Goal: Transaction & Acquisition: Book appointment/travel/reservation

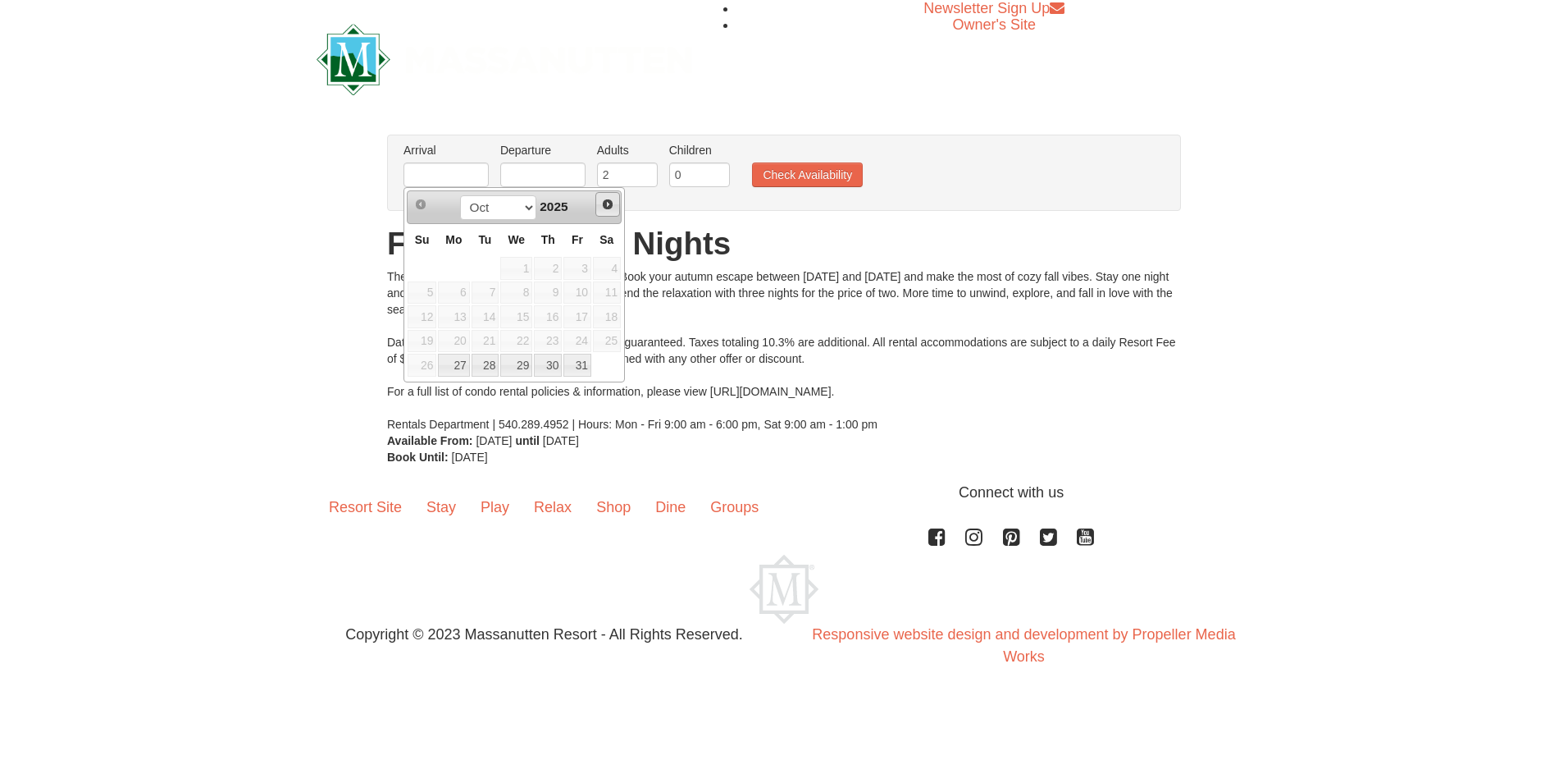
click at [611, 200] on span "Next" at bounding box center [607, 204] width 13 height 13
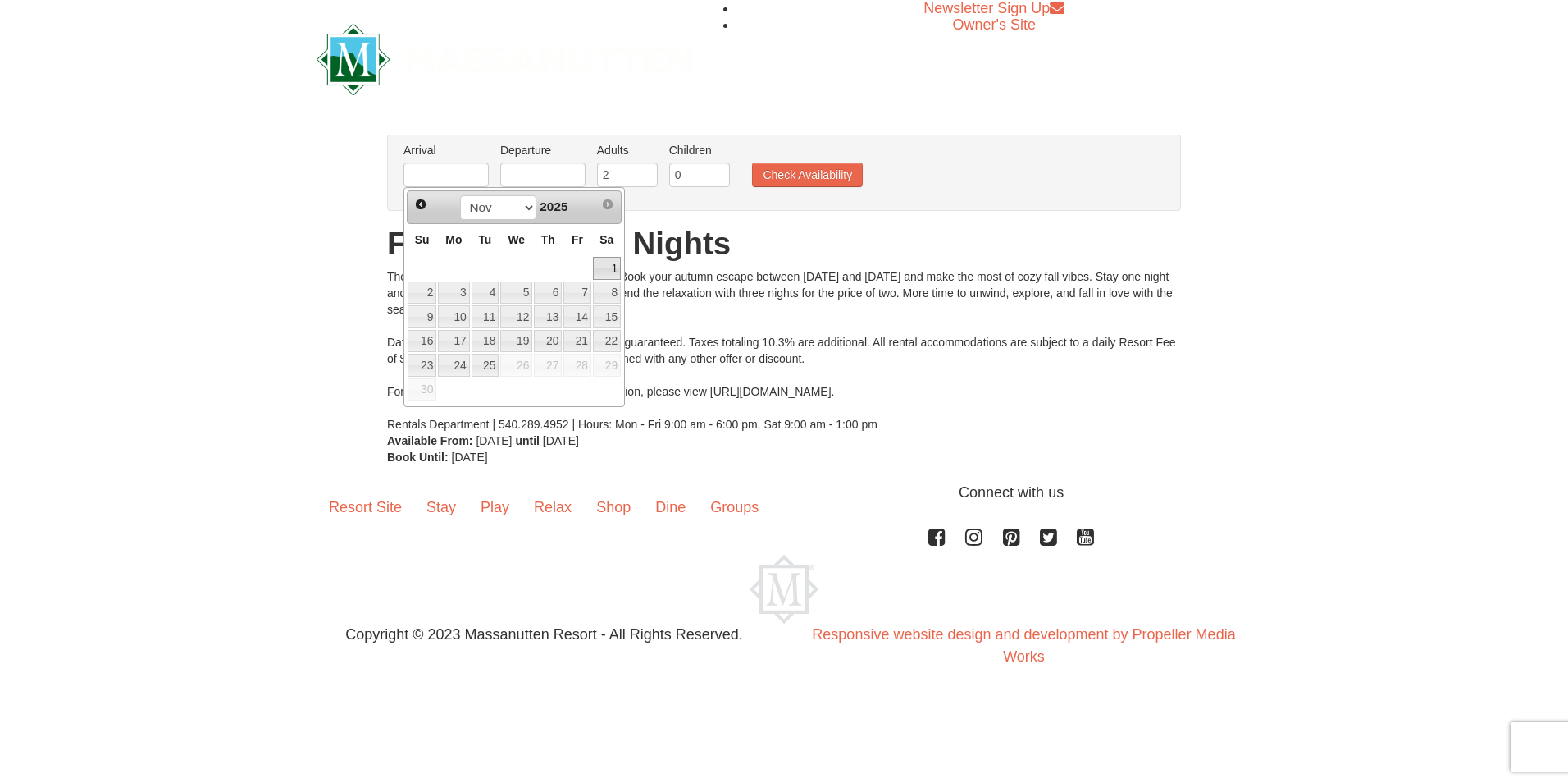
click at [612, 271] on link "1" at bounding box center [606, 268] width 28 height 23
type input "[DATE]"
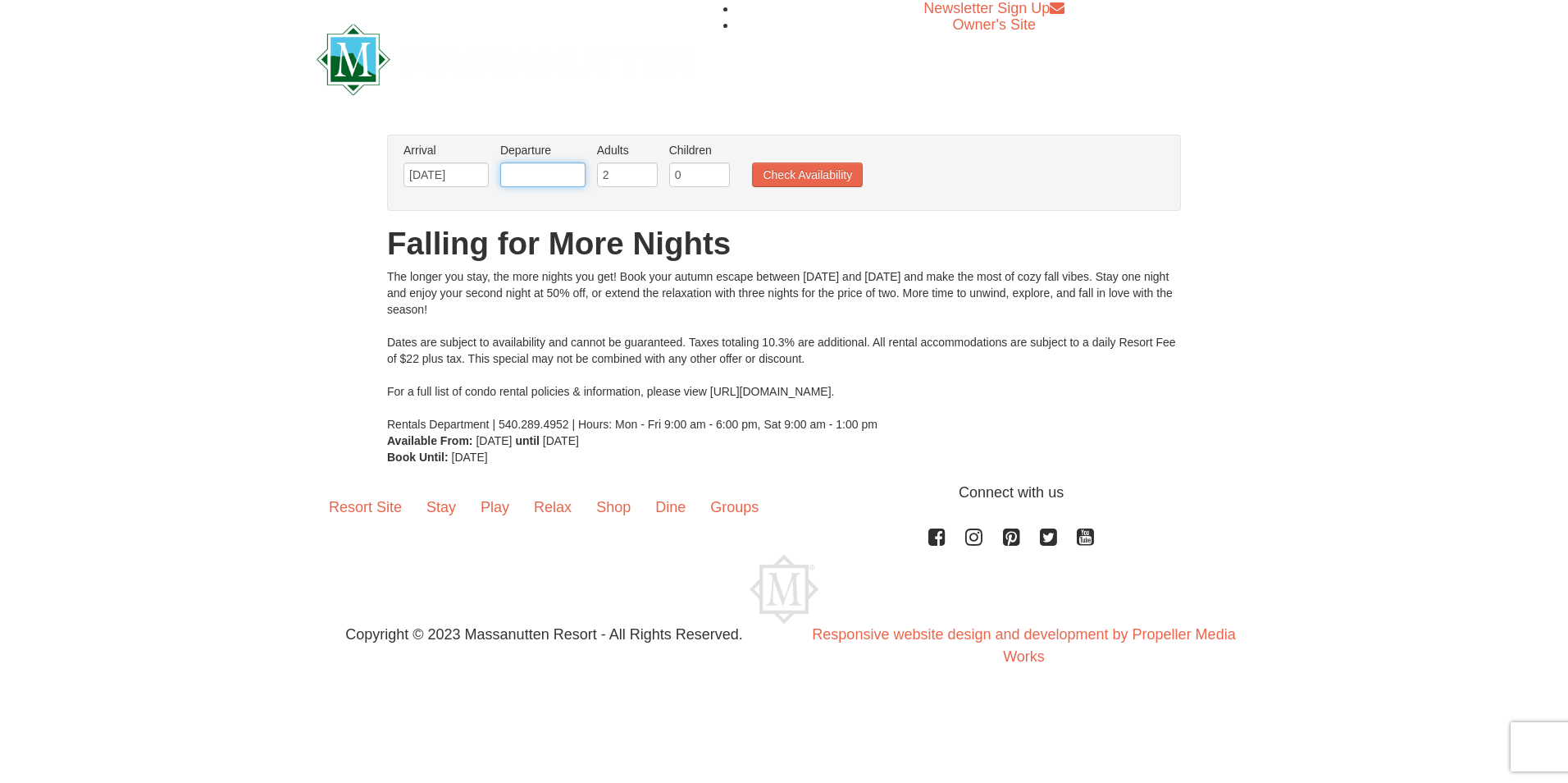
click at [580, 180] on input "text" at bounding box center [543, 175] width 86 height 25
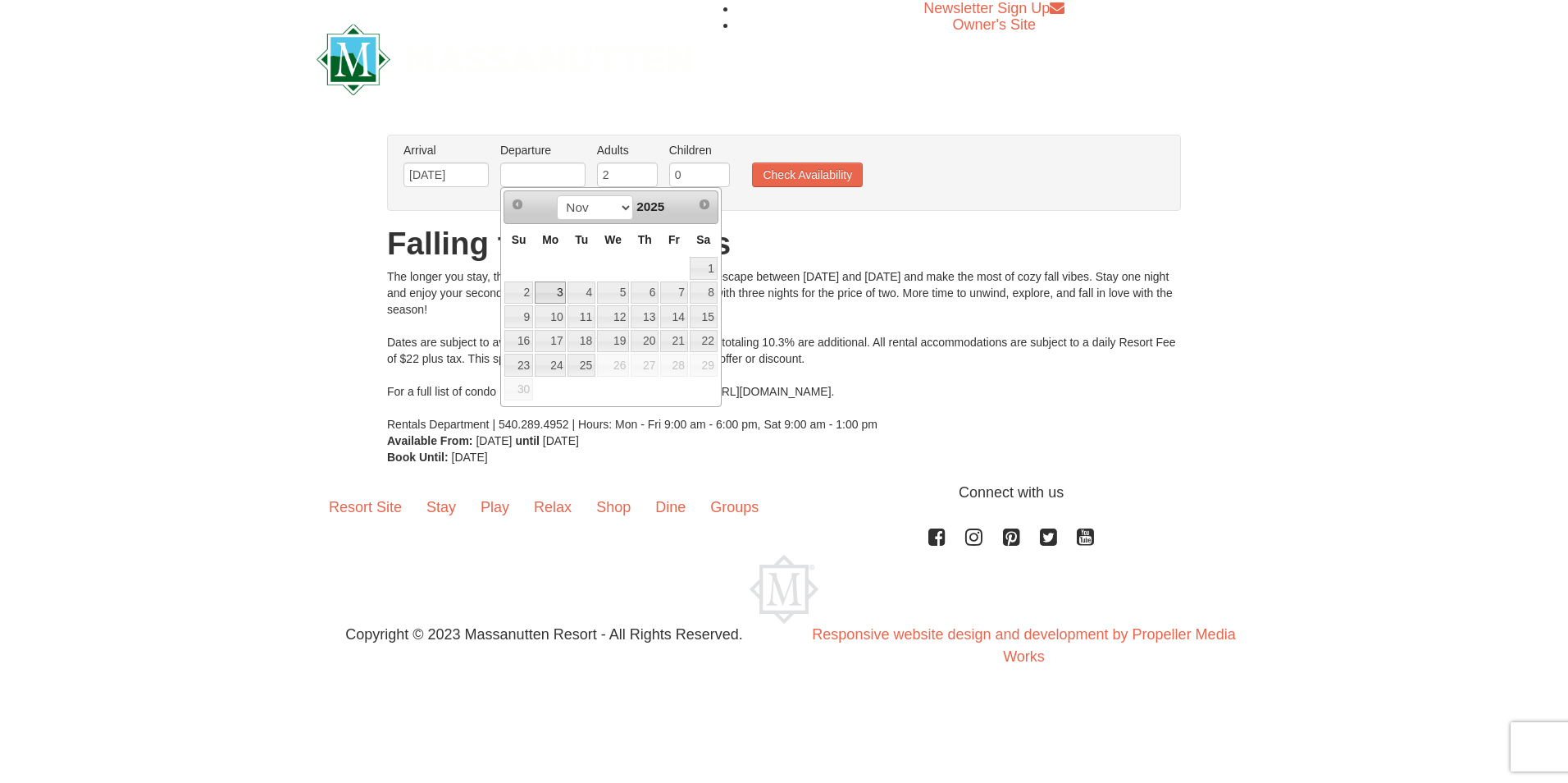
click at [556, 290] on link "3" at bounding box center [550, 292] width 31 height 23
type input "11/03/2025"
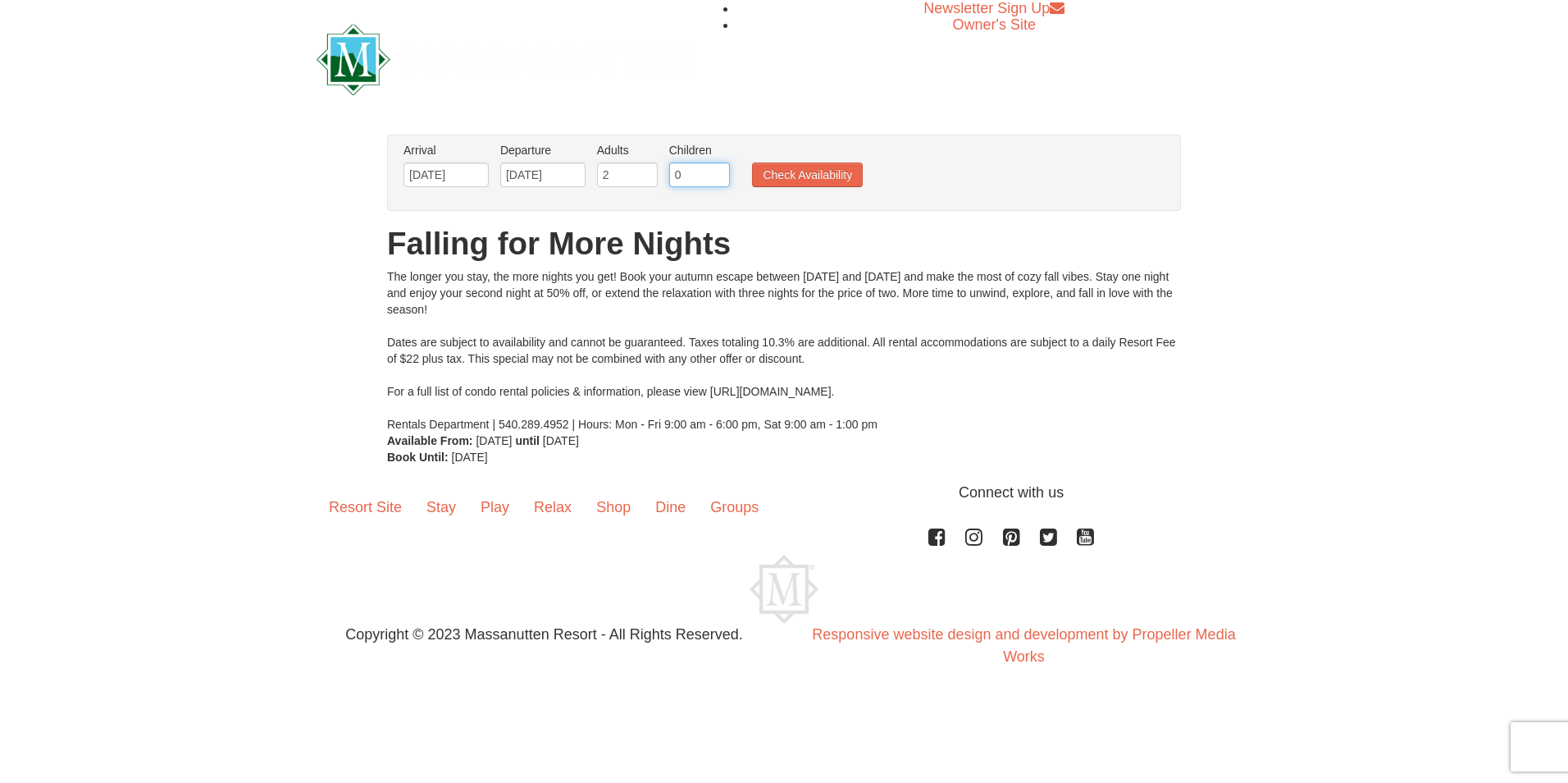
click at [684, 172] on input "0" at bounding box center [699, 175] width 61 height 25
click at [719, 170] on input "1" at bounding box center [699, 175] width 61 height 25
click at [719, 170] on input "2" at bounding box center [699, 175] width 61 height 25
type input "3"
click at [719, 170] on input "3" at bounding box center [699, 175] width 61 height 25
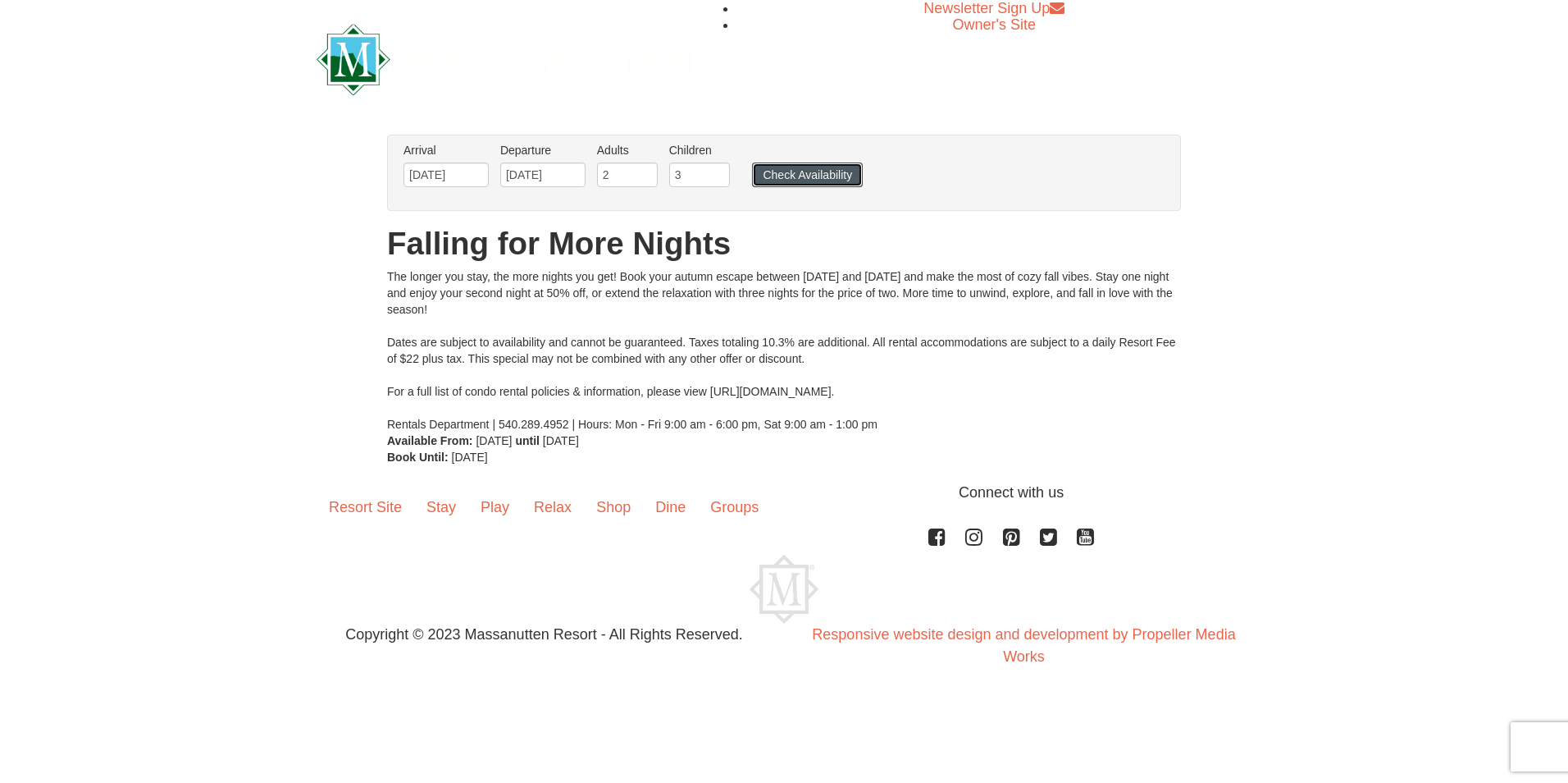
click at [764, 172] on button "Check Availability" at bounding box center [807, 175] width 110 height 25
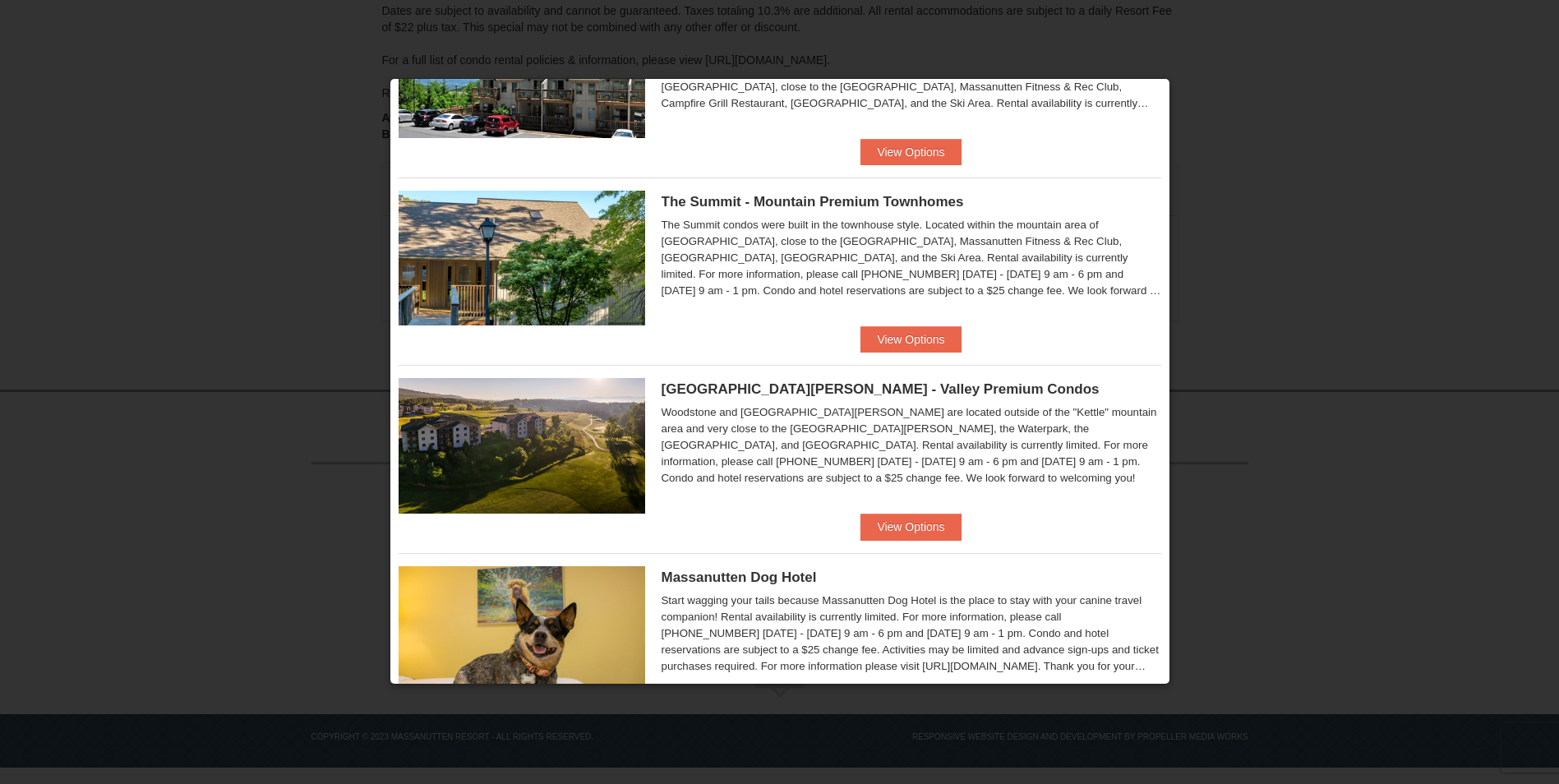
scroll to position [693, 0]
click at [904, 336] on button "View Options" at bounding box center [910, 340] width 100 height 27
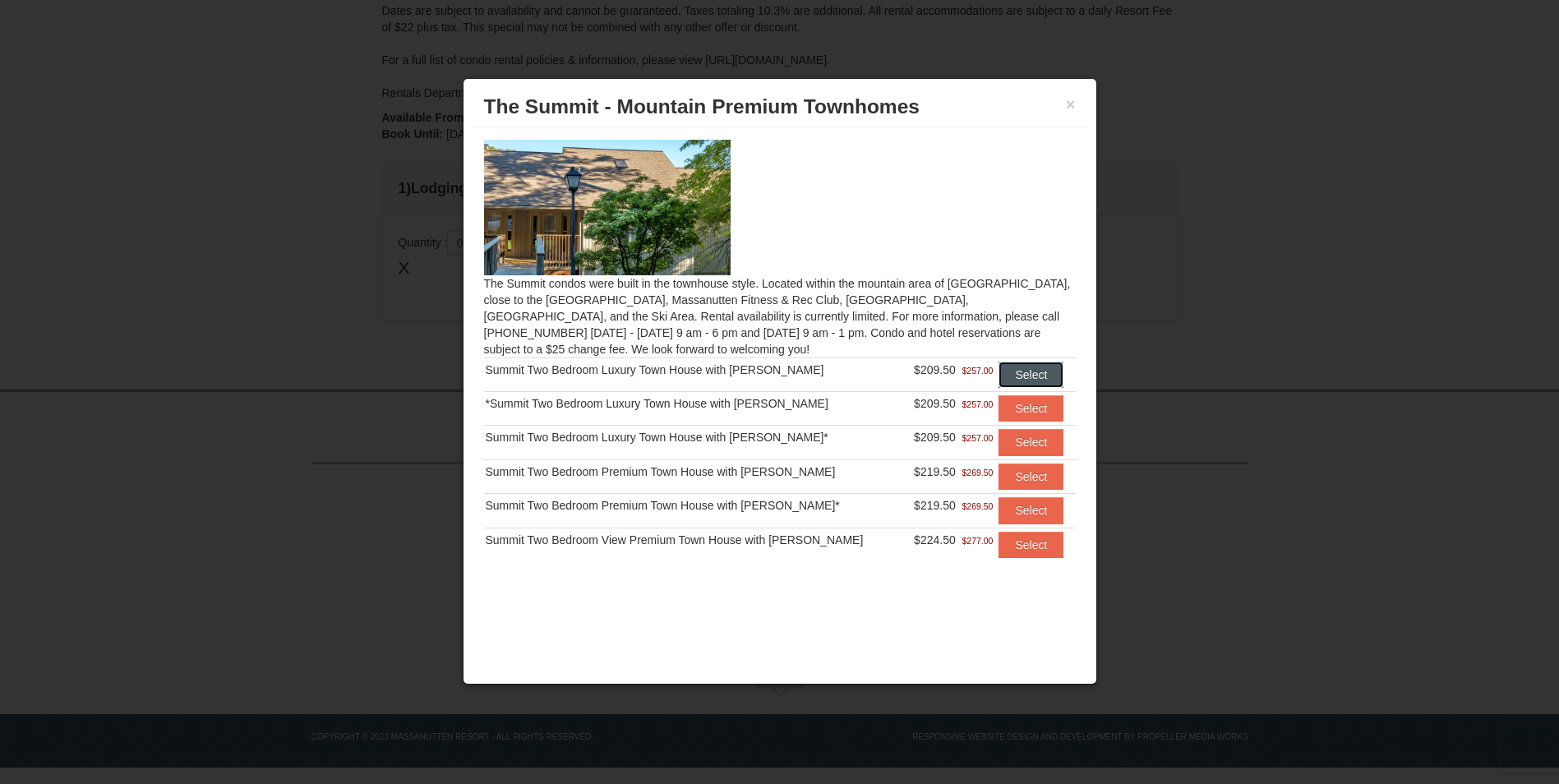
click at [1012, 375] on button "Select" at bounding box center [1030, 374] width 65 height 27
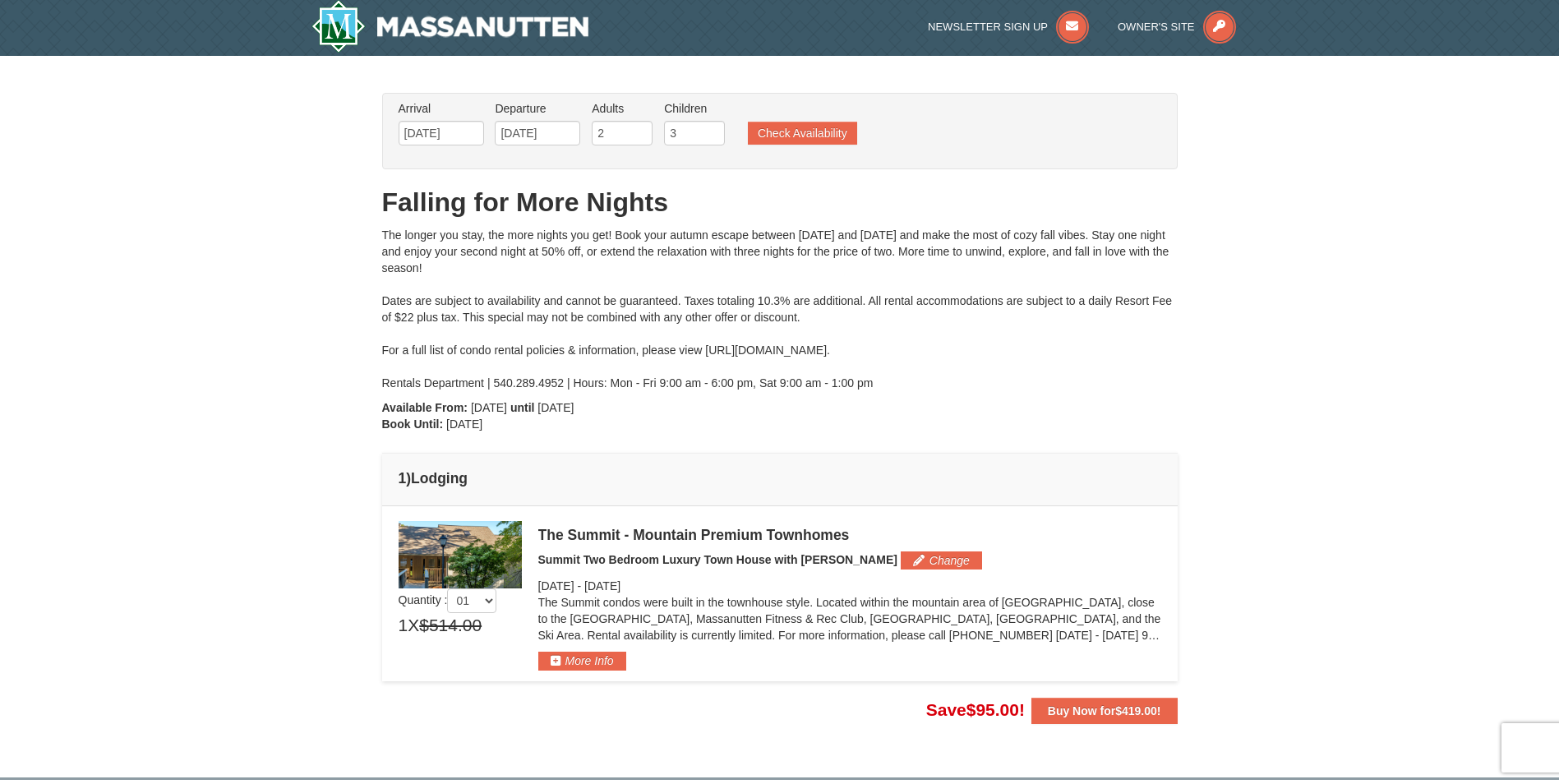
scroll to position [0, 0]
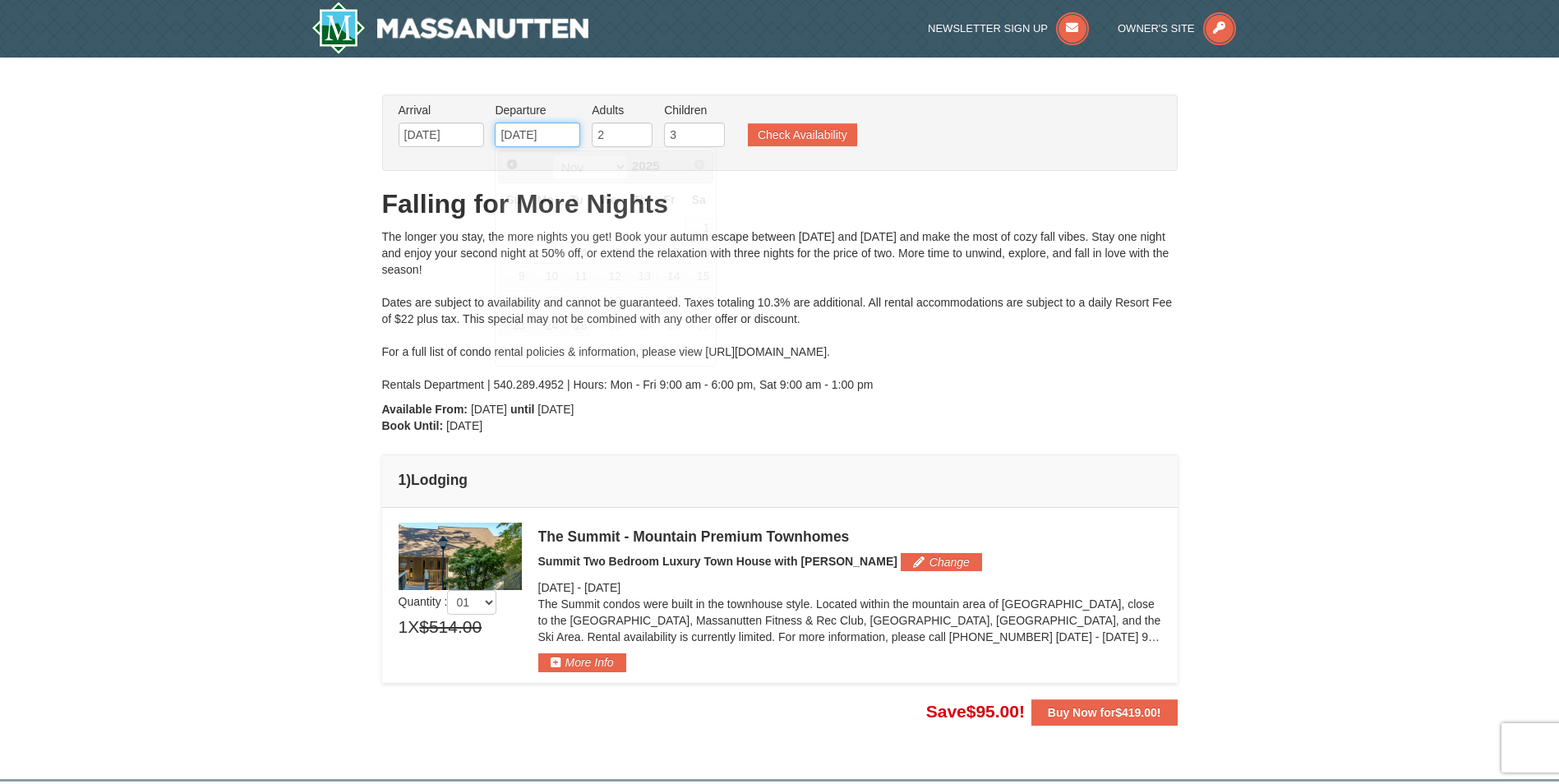
click at [549, 133] on input "11/03/2025" at bounding box center [537, 135] width 86 height 25
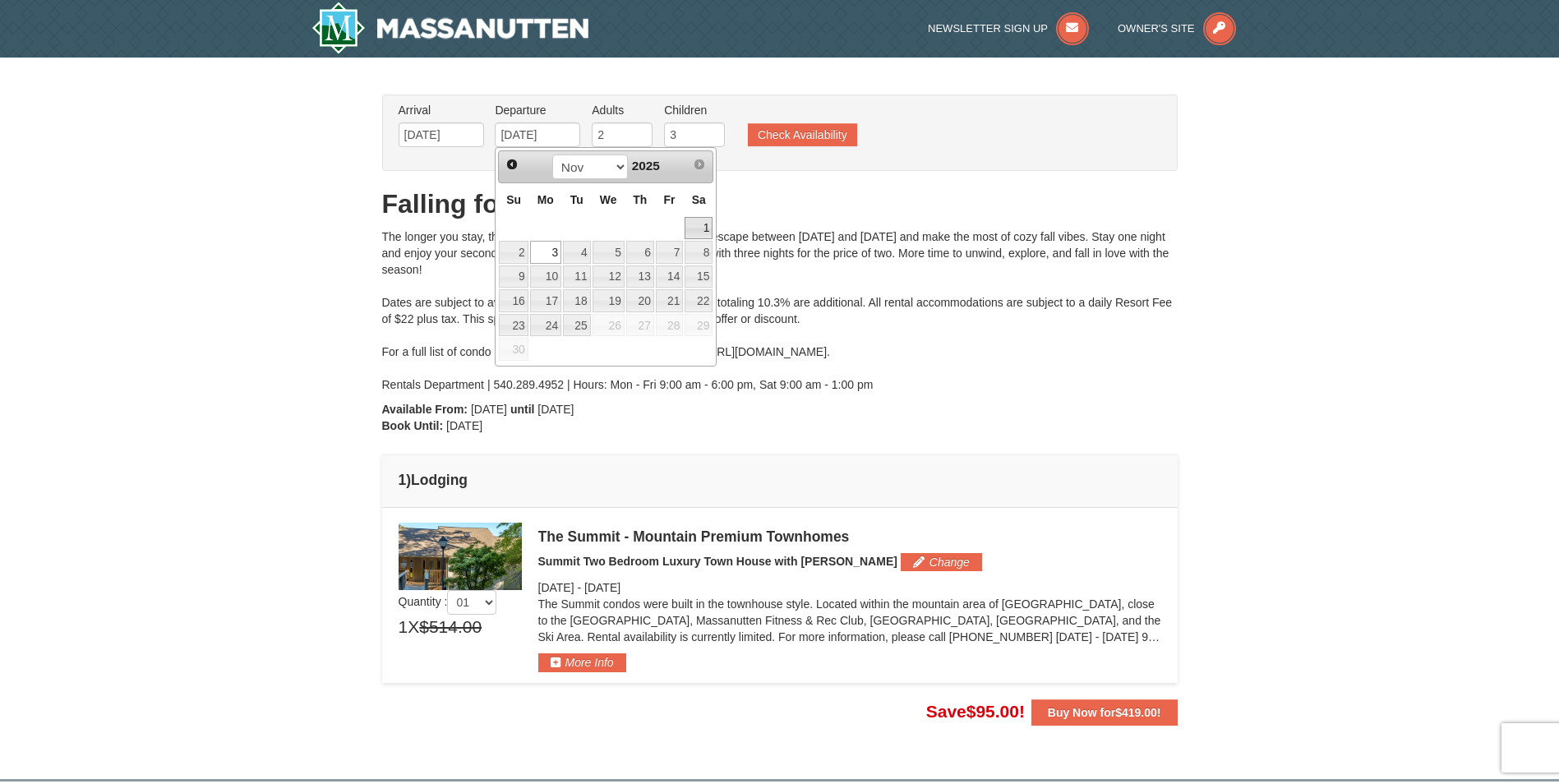
click at [706, 232] on link "1" at bounding box center [698, 228] width 28 height 23
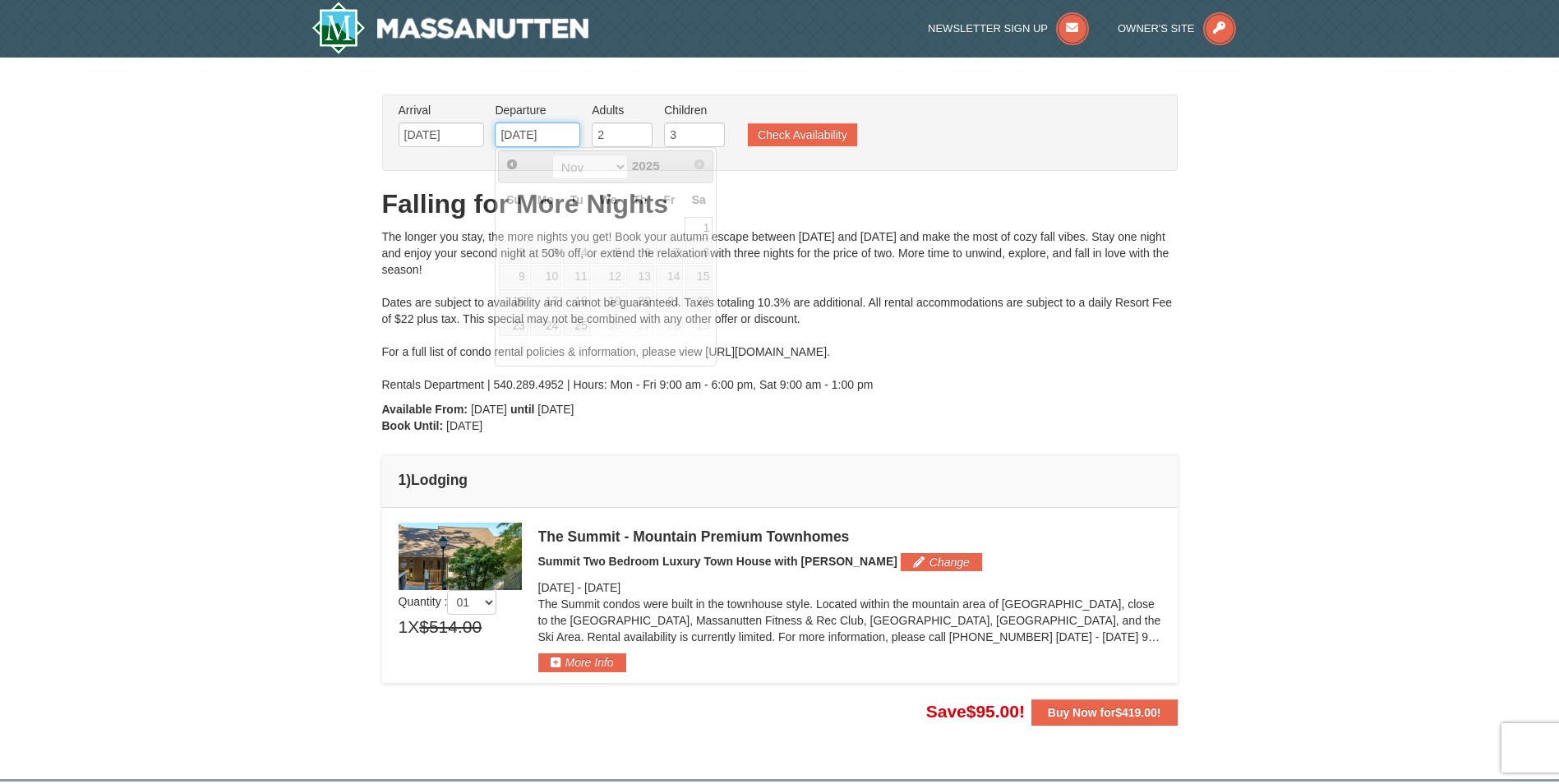
click at [544, 136] on input "[DATE]" at bounding box center [537, 135] width 86 height 25
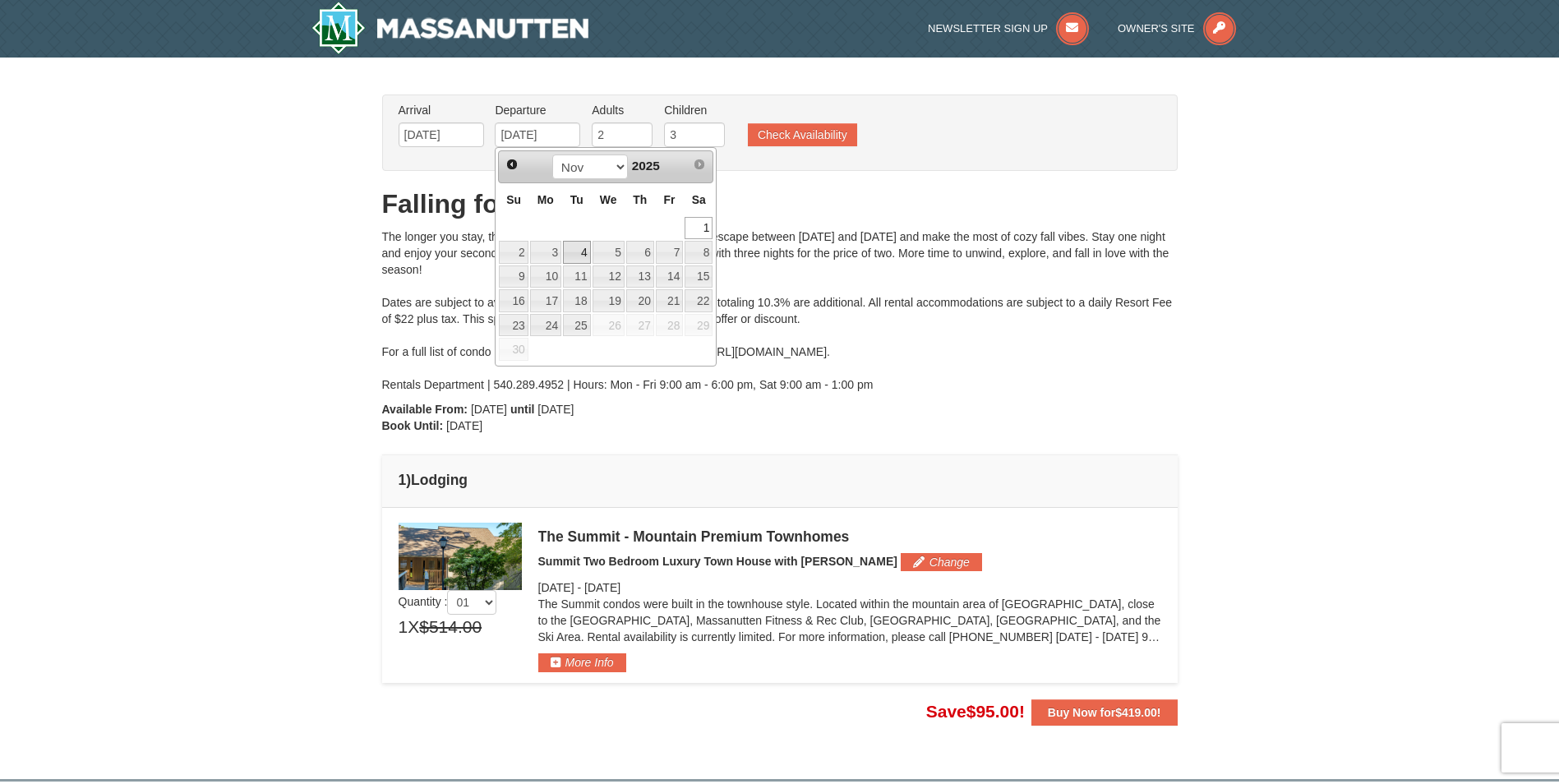
click at [575, 261] on link "4" at bounding box center [577, 252] width 28 height 23
type input "11/04/2025"
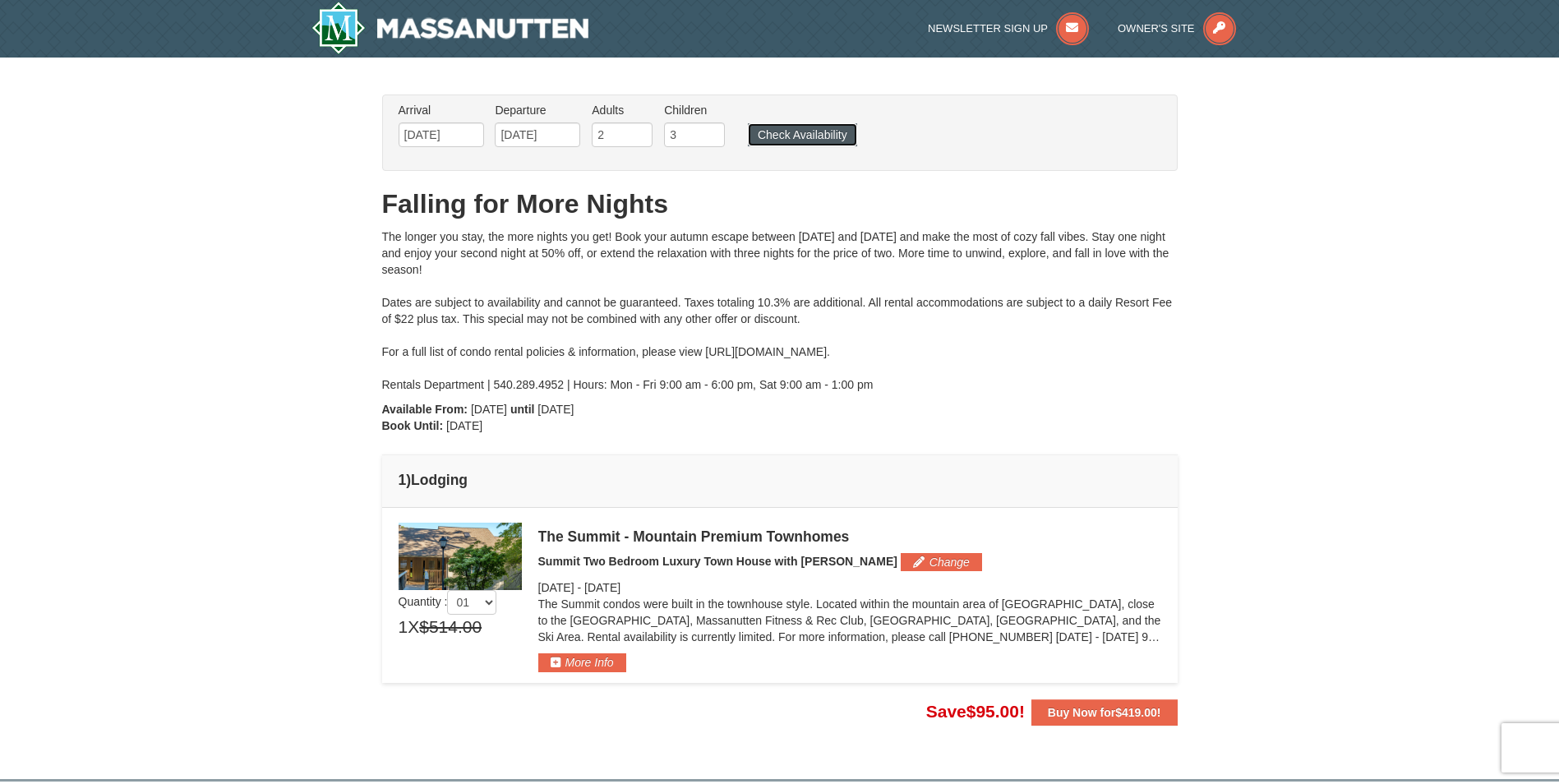
click at [817, 145] on button "Check Availability" at bounding box center [801, 135] width 109 height 23
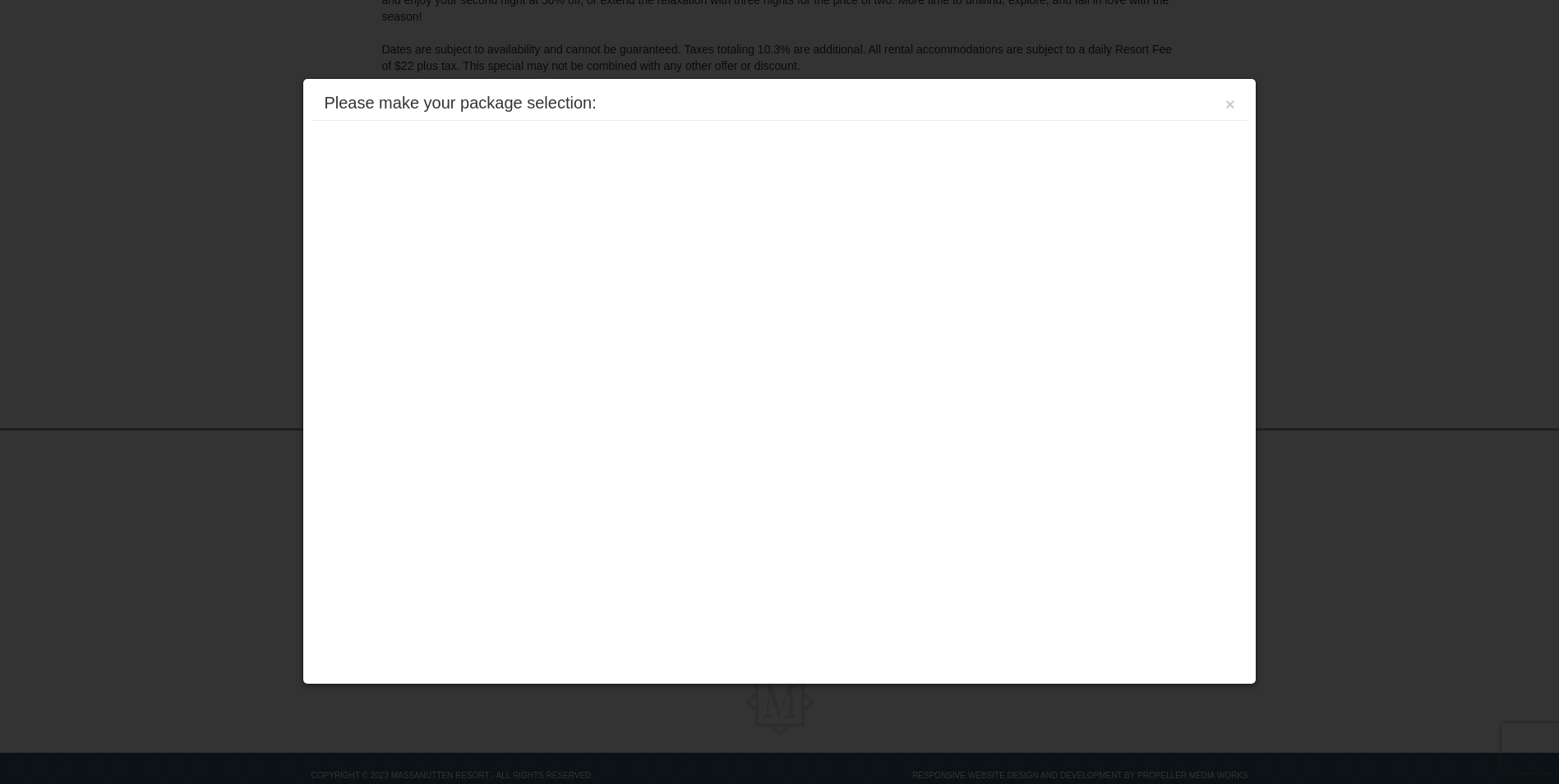
scroll to position [292, 0]
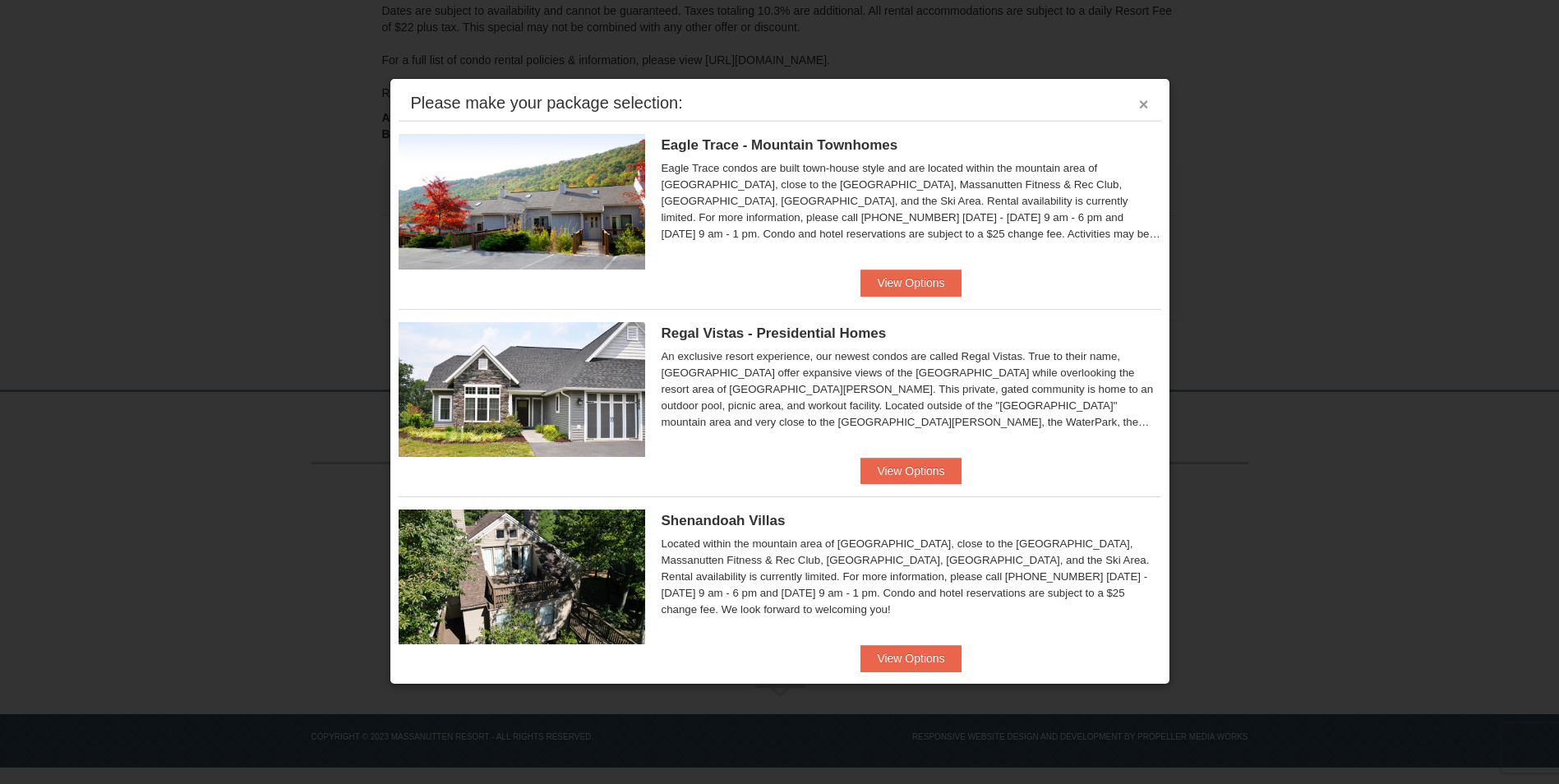
click at [1139, 106] on button "×" at bounding box center [1143, 104] width 9 height 16
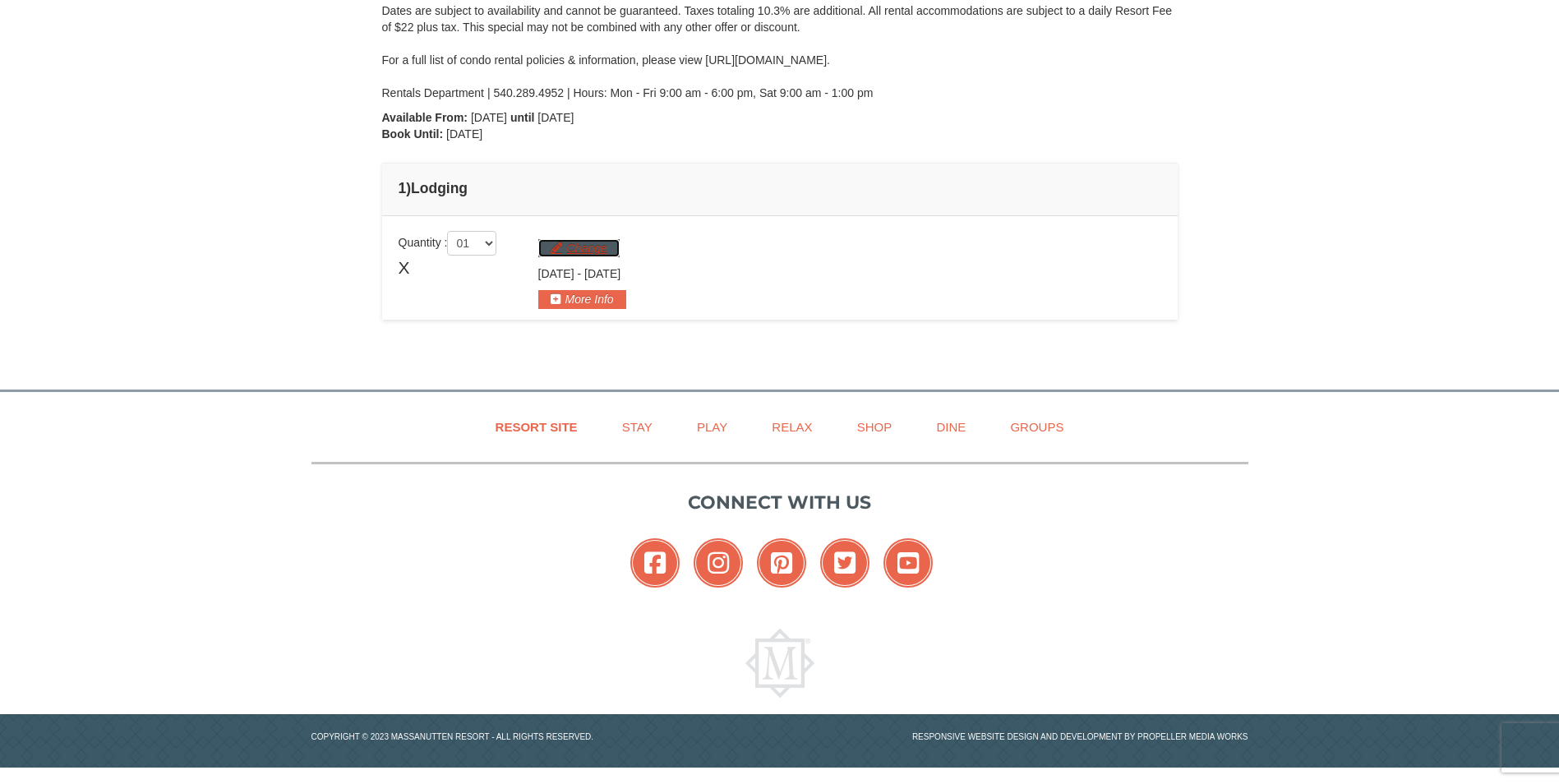
click at [583, 242] on button "Change" at bounding box center [578, 248] width 82 height 18
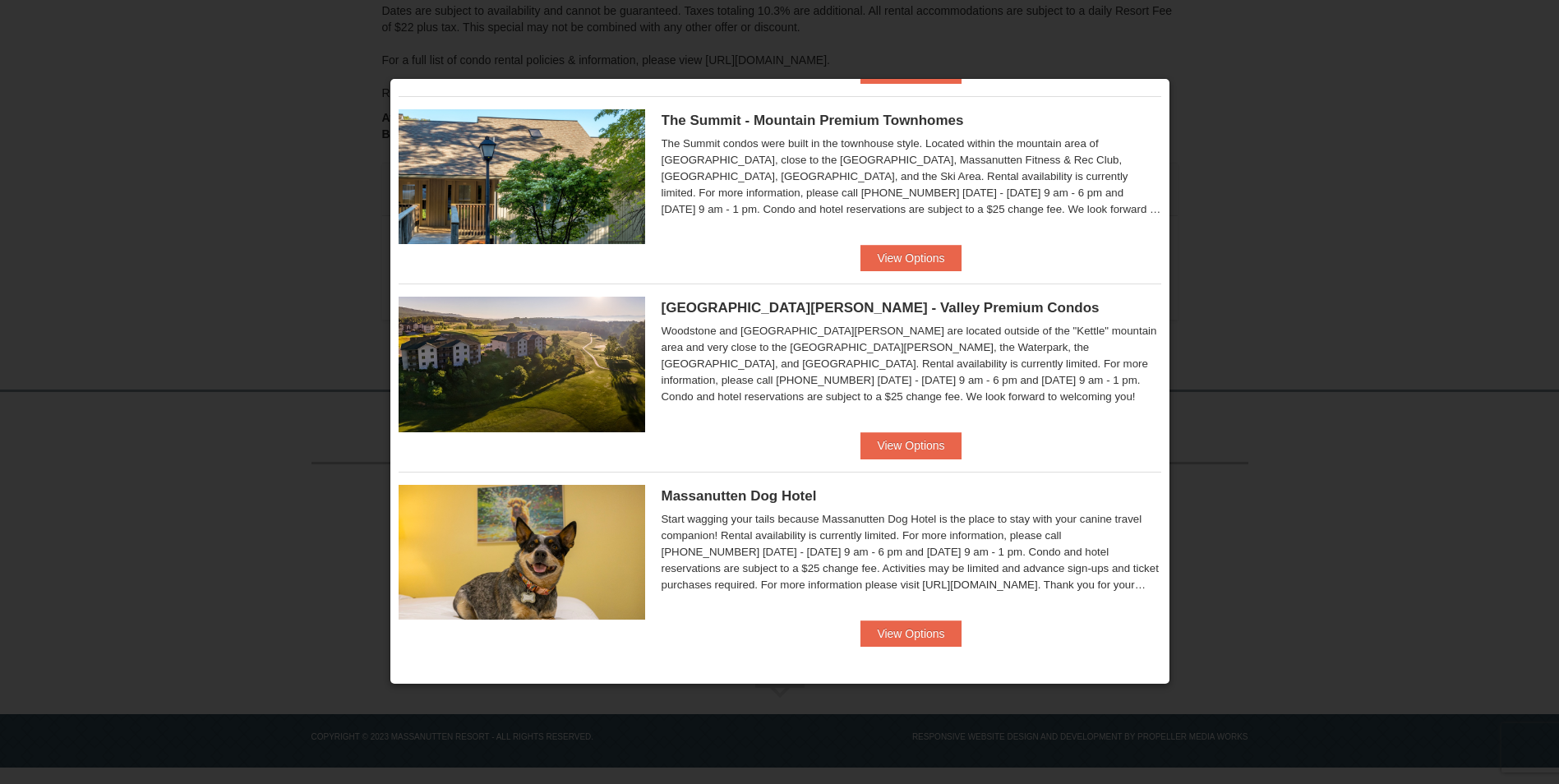
scroll to position [693, 0]
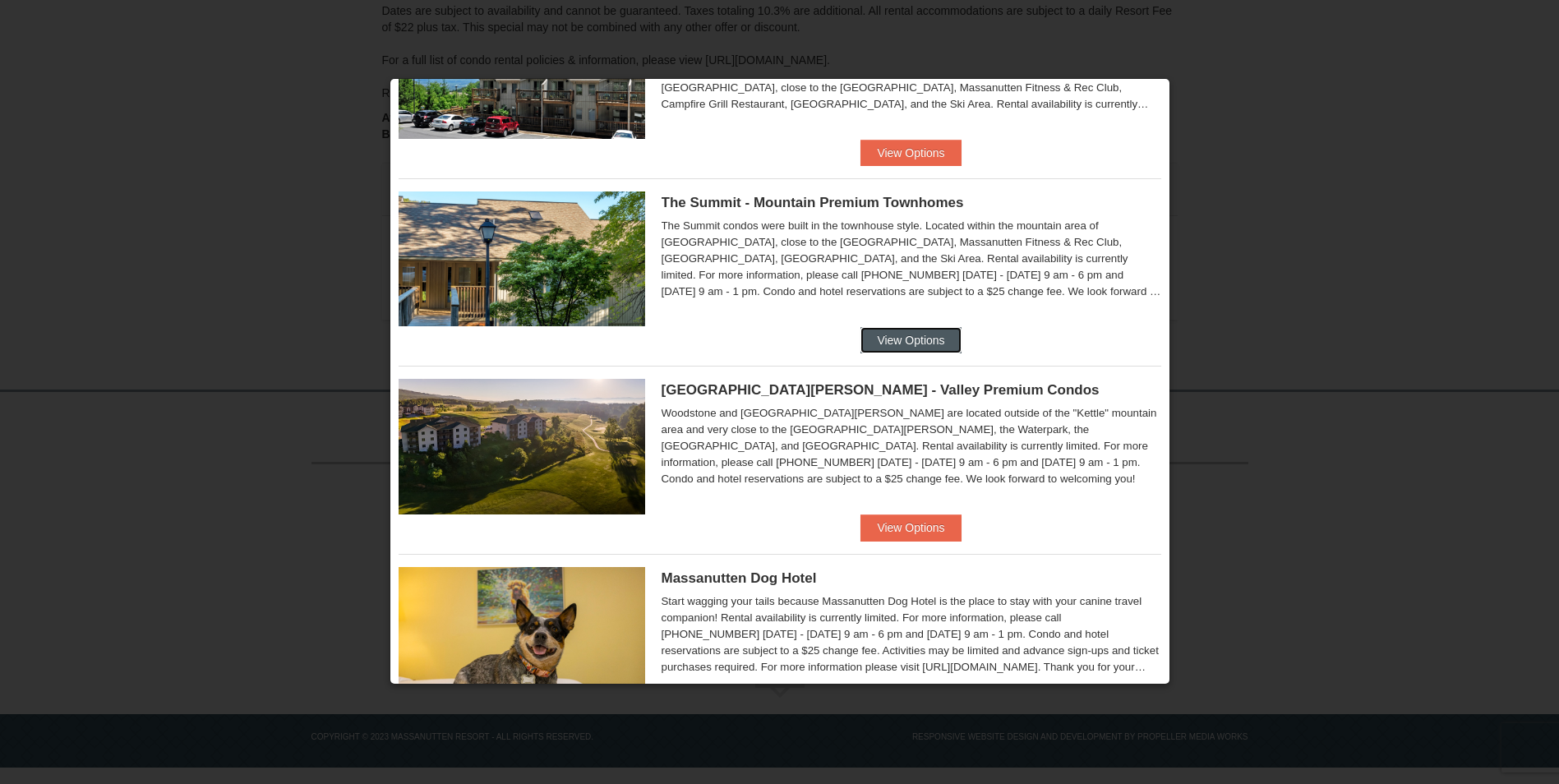
click at [922, 339] on button "View Options" at bounding box center [910, 340] width 100 height 27
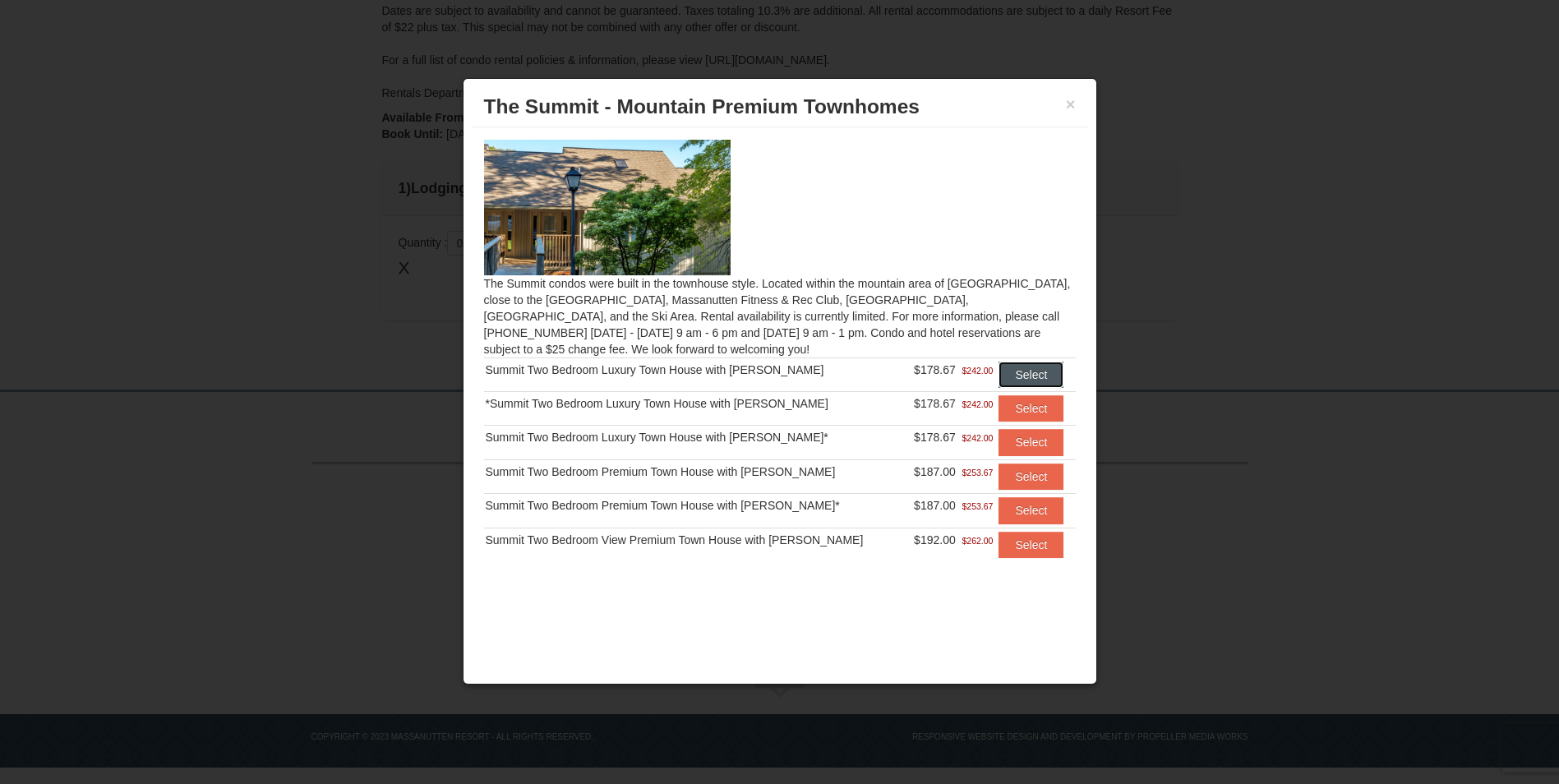
click at [1032, 375] on button "Select" at bounding box center [1030, 374] width 65 height 27
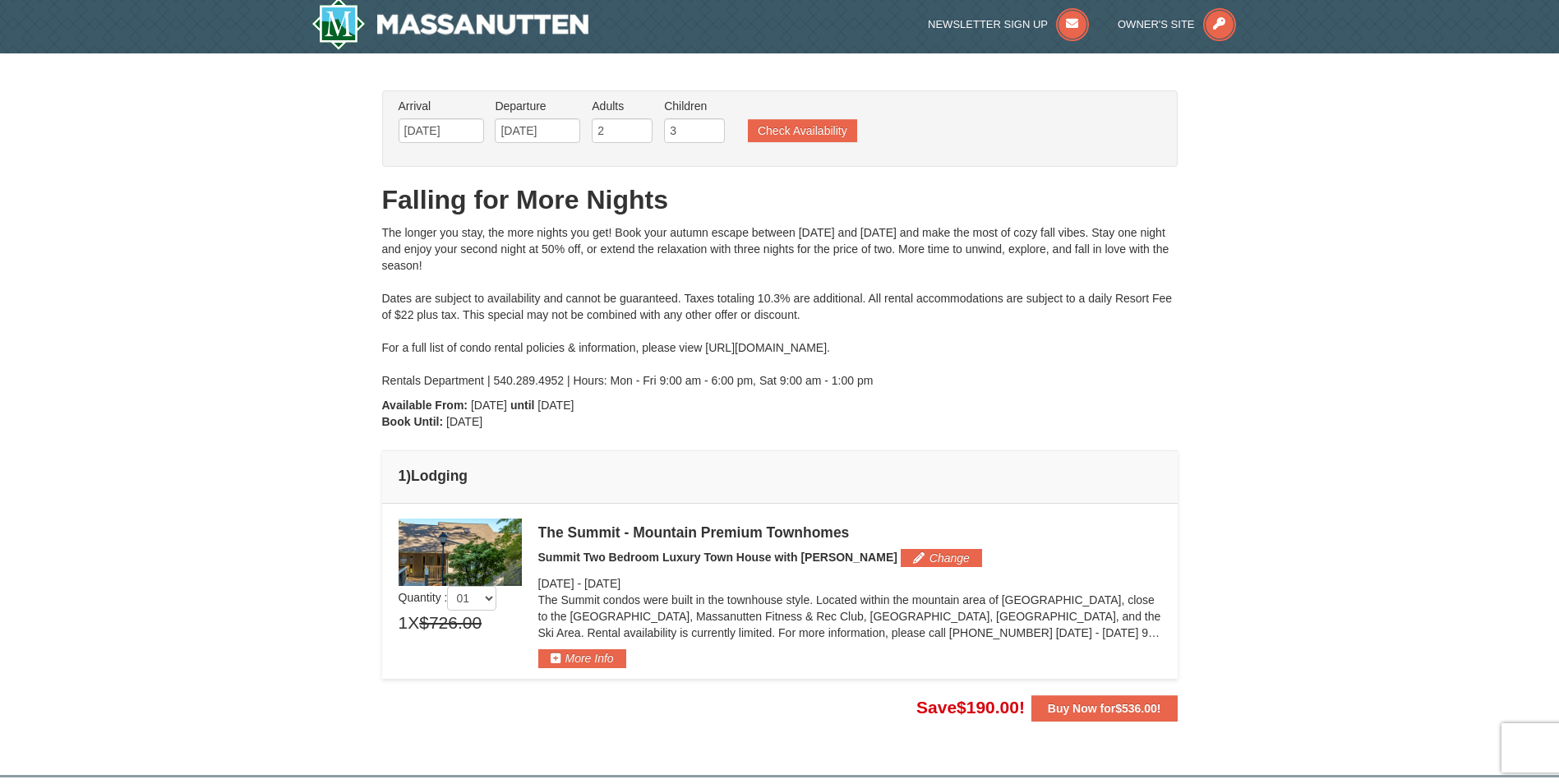
scroll to position [0, 0]
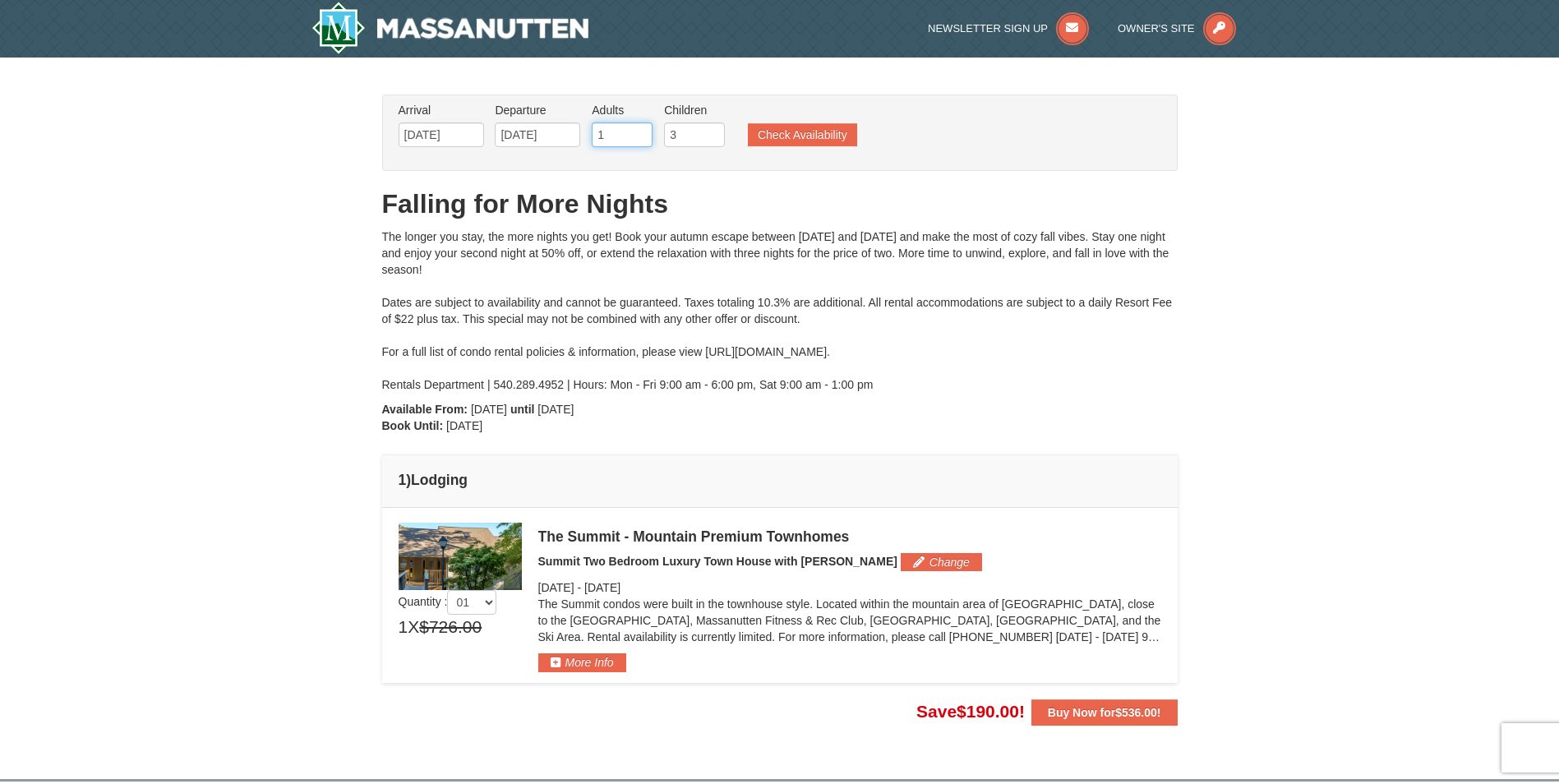
type input "1"
click at [641, 140] on input "1" at bounding box center [621, 135] width 61 height 25
click at [692, 133] on input "3" at bounding box center [694, 135] width 61 height 25
click at [711, 140] on input "2" at bounding box center [694, 135] width 61 height 25
click at [711, 140] on input "1" at bounding box center [694, 135] width 61 height 25
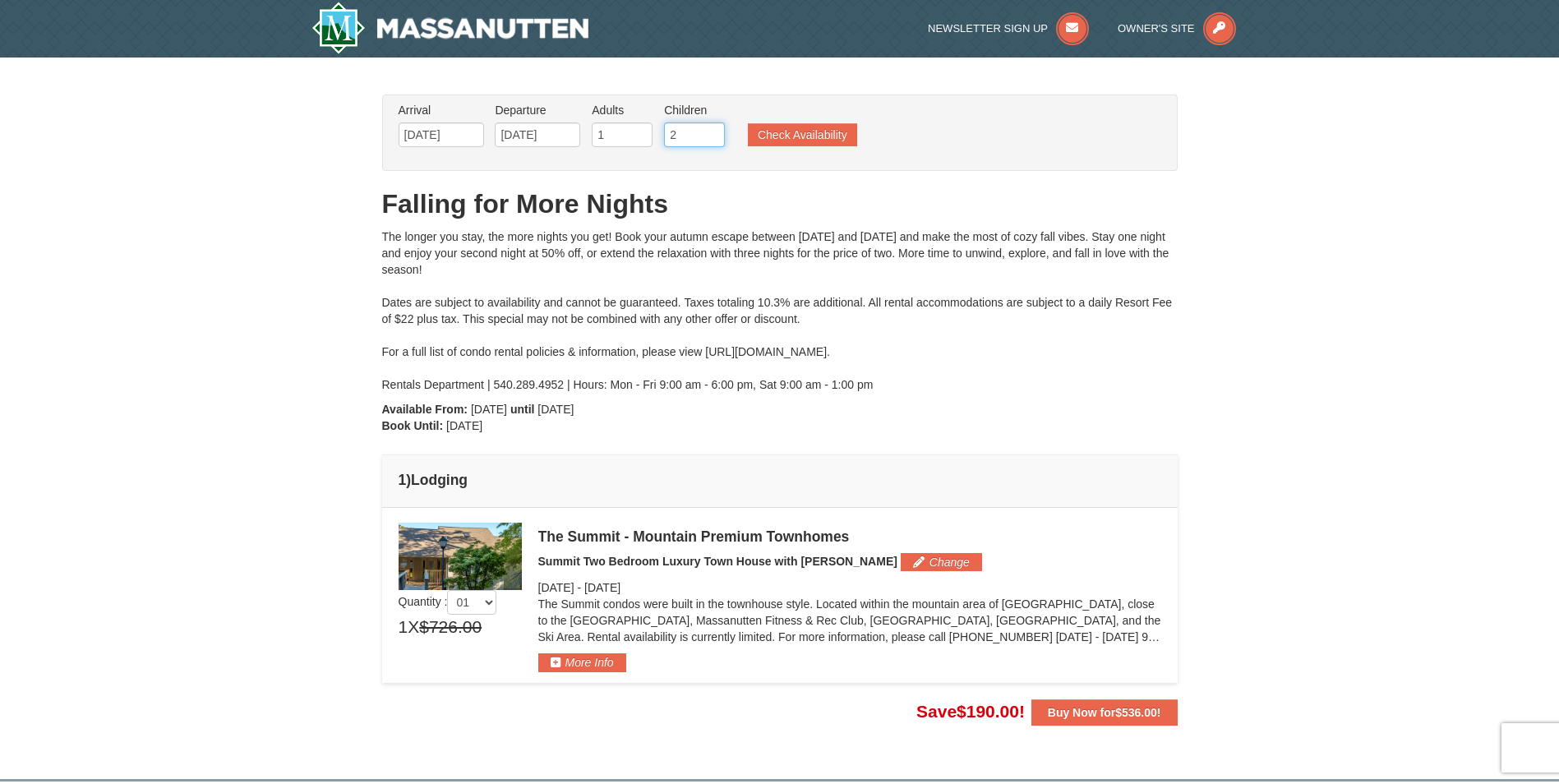
type input "2"
click at [713, 130] on input "2" at bounding box center [694, 135] width 61 height 25
click at [752, 138] on button "Check Availability" at bounding box center [801, 135] width 109 height 23
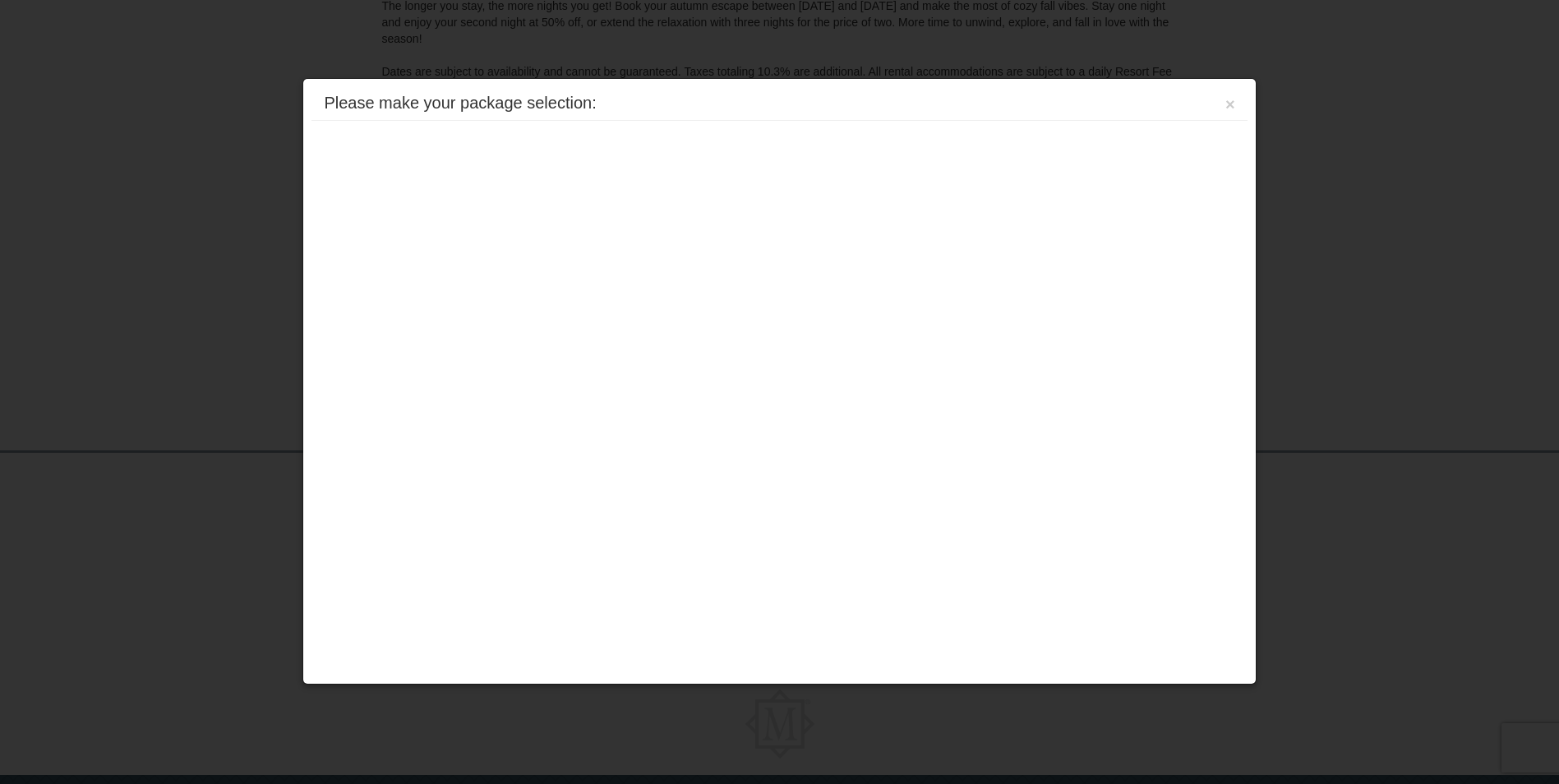
scroll to position [292, 0]
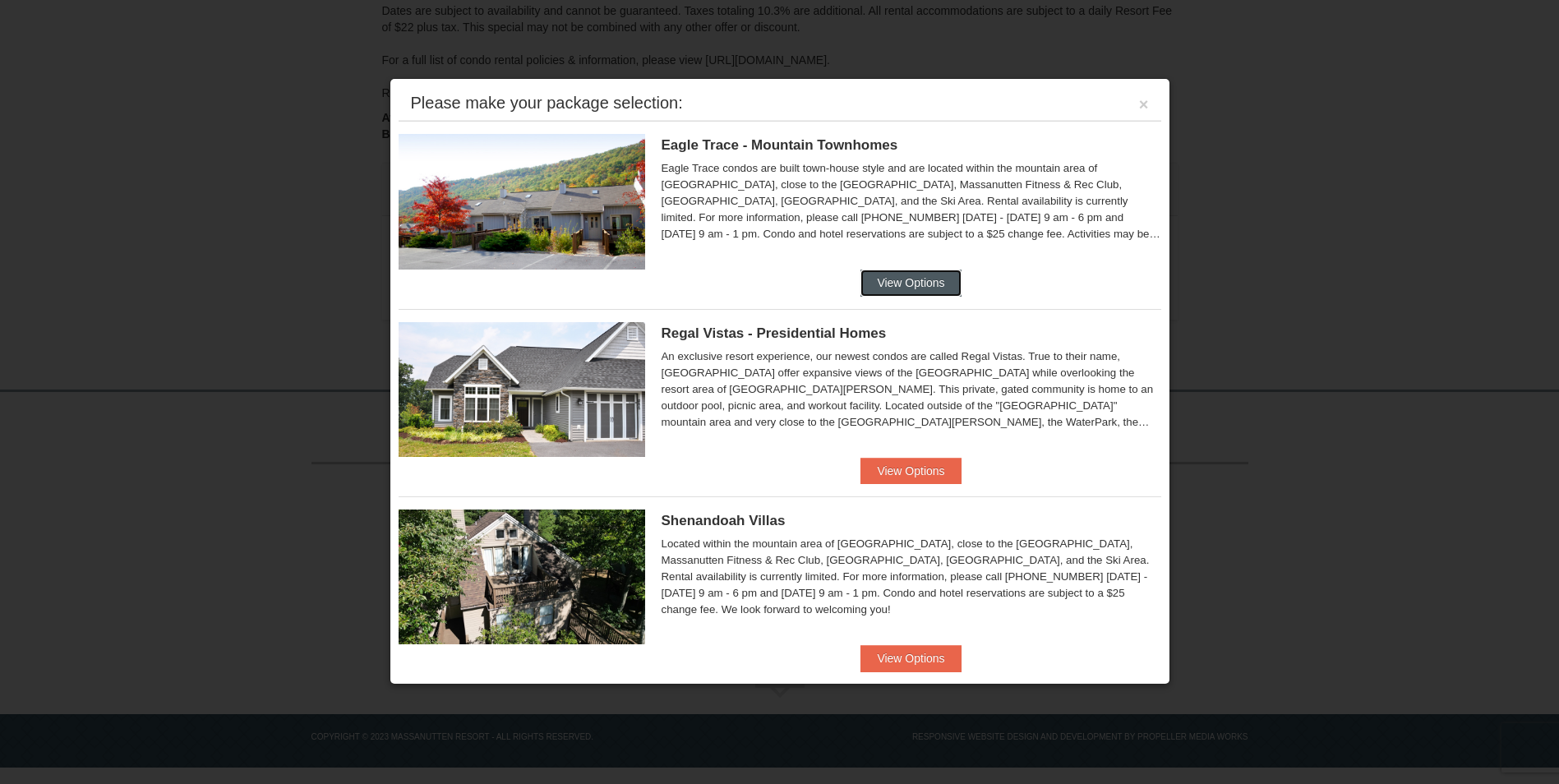
click at [871, 270] on button "View Options" at bounding box center [910, 282] width 100 height 27
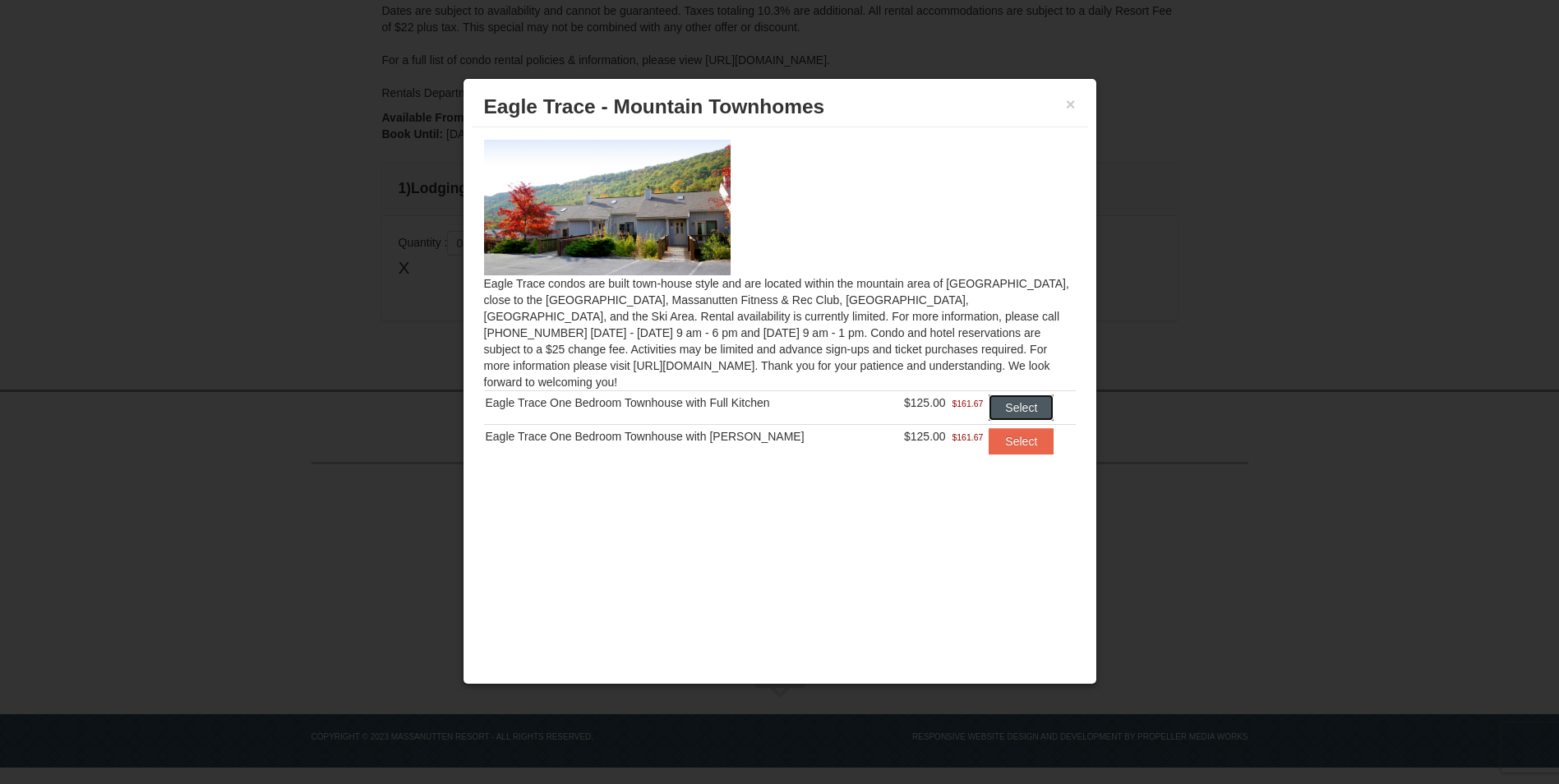
click at [1027, 395] on button "Select" at bounding box center [1021, 407] width 65 height 27
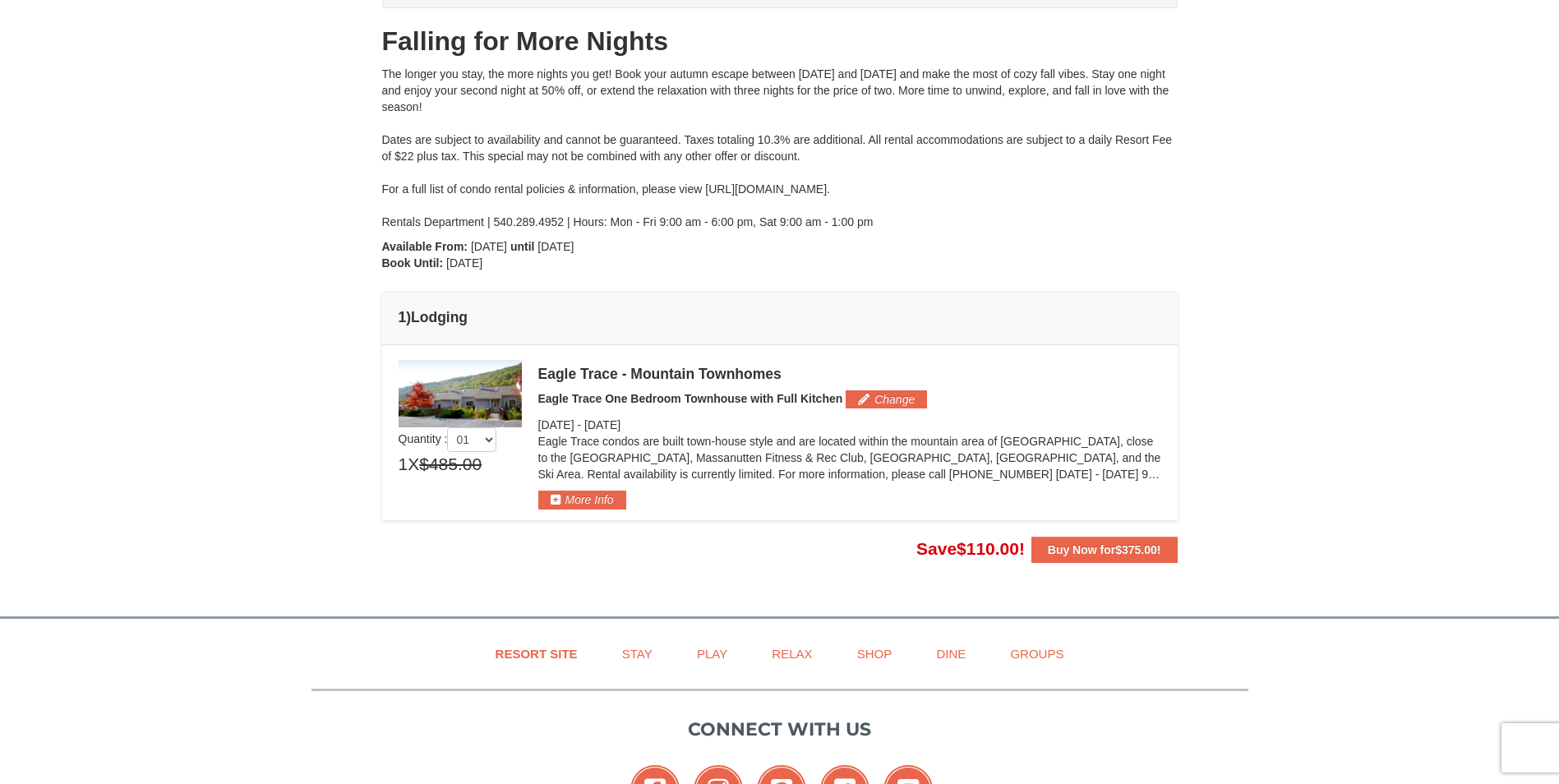
scroll to position [165, 0]
click at [596, 501] on button "More Info" at bounding box center [582, 498] width 88 height 18
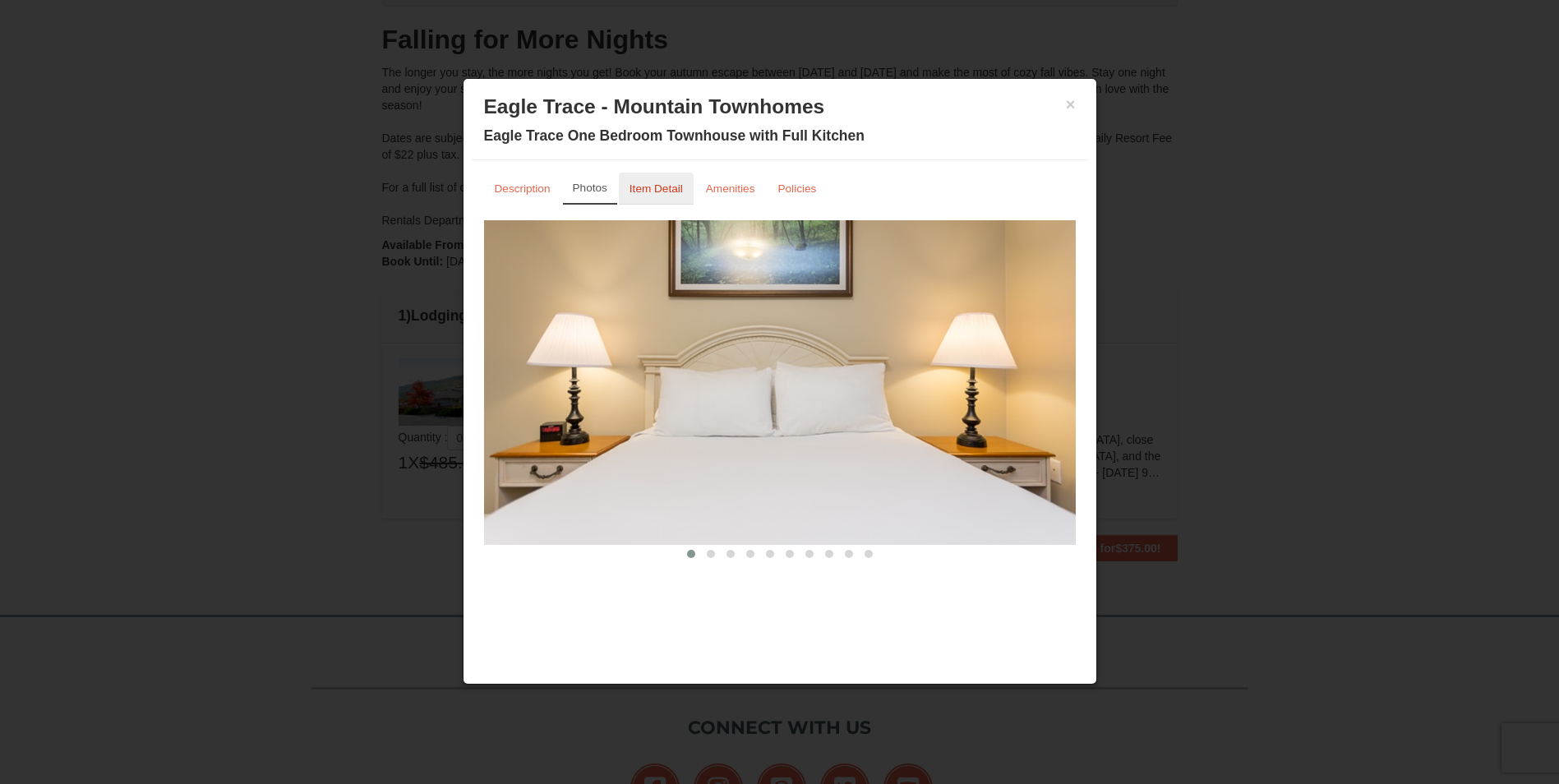
click at [642, 188] on small "Item Detail" at bounding box center [656, 189] width 53 height 12
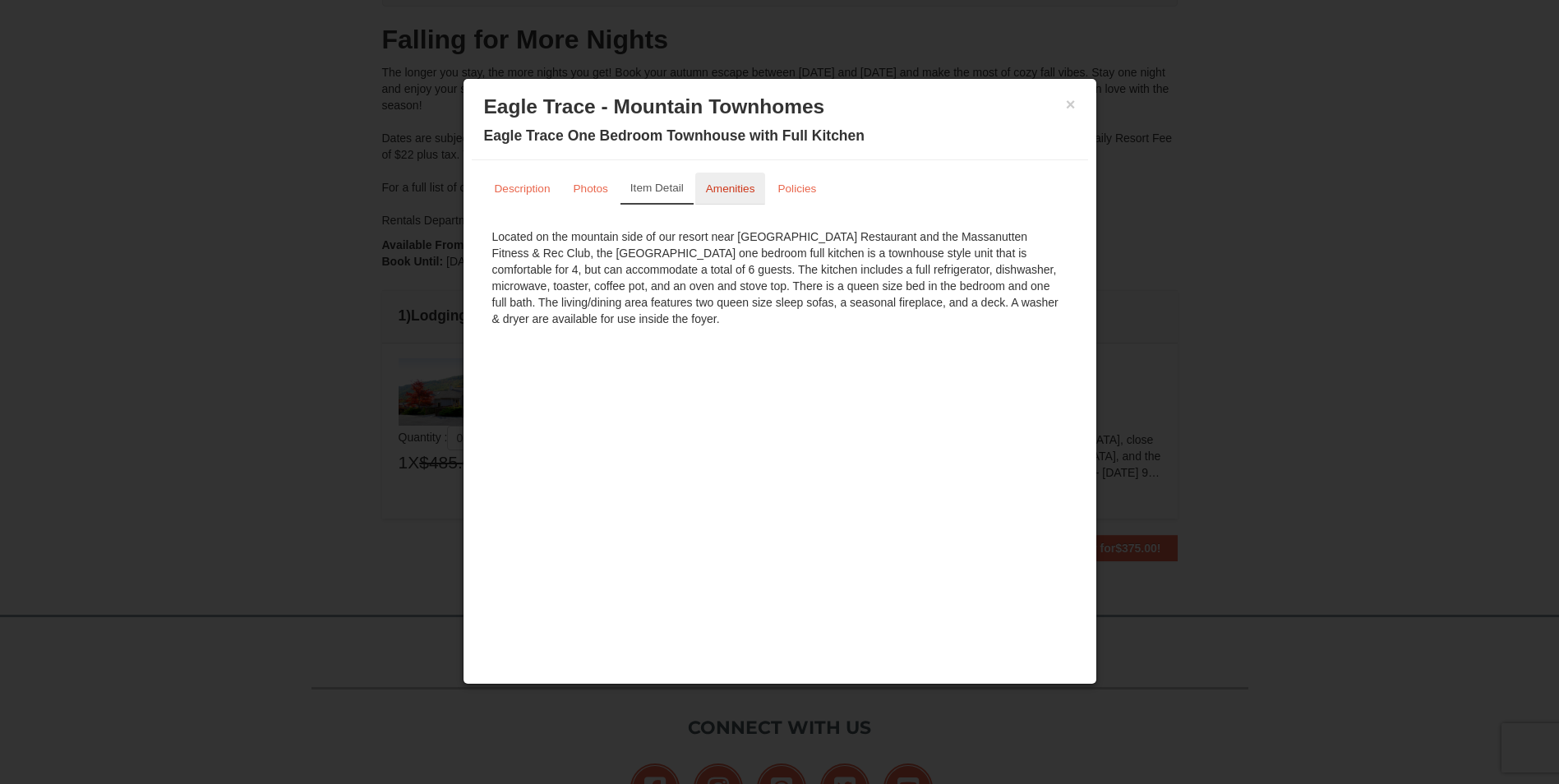
click at [741, 197] on link "Amenities" at bounding box center [730, 188] width 70 height 32
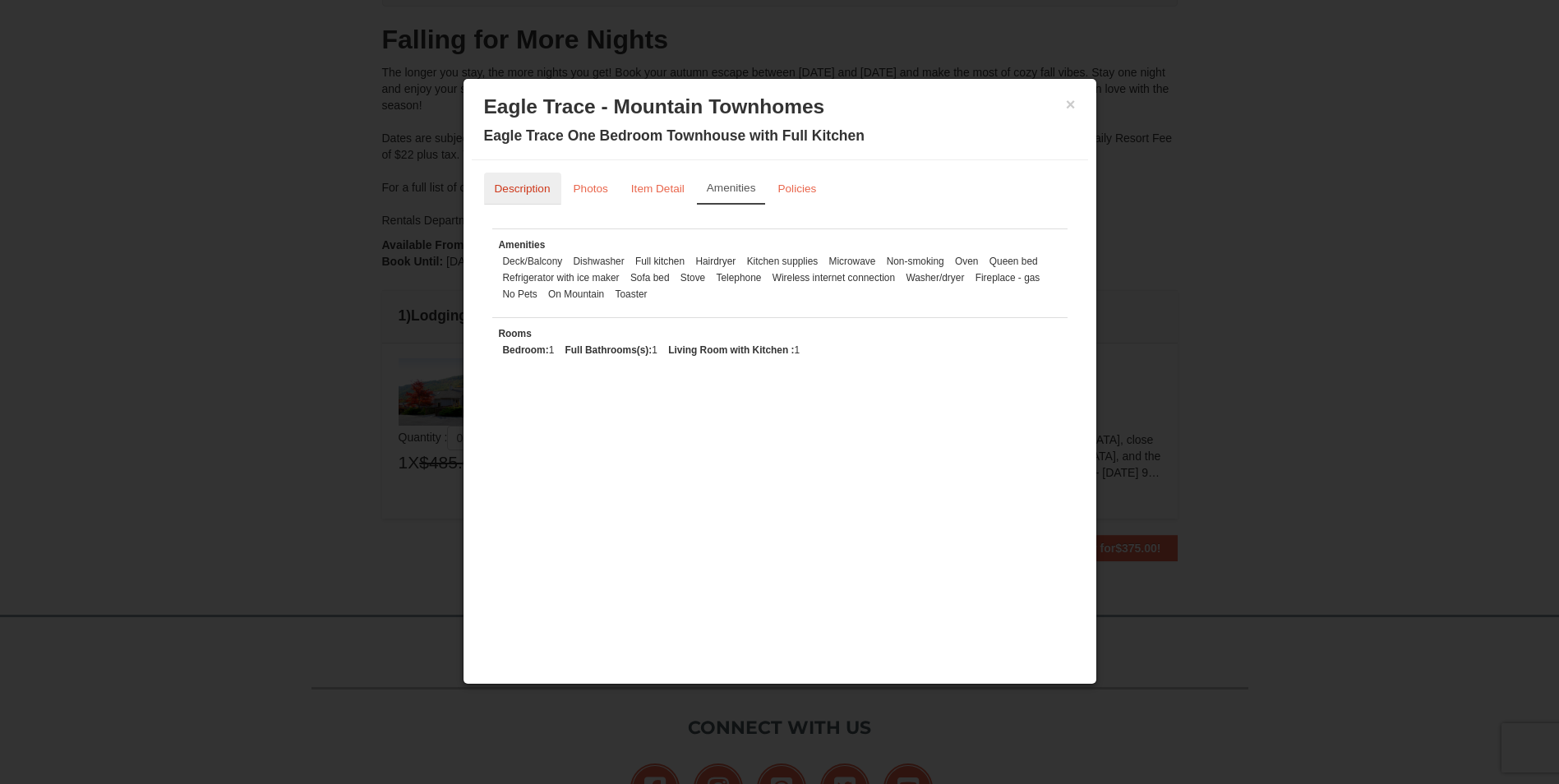
click at [528, 190] on small "Description" at bounding box center [522, 189] width 56 height 12
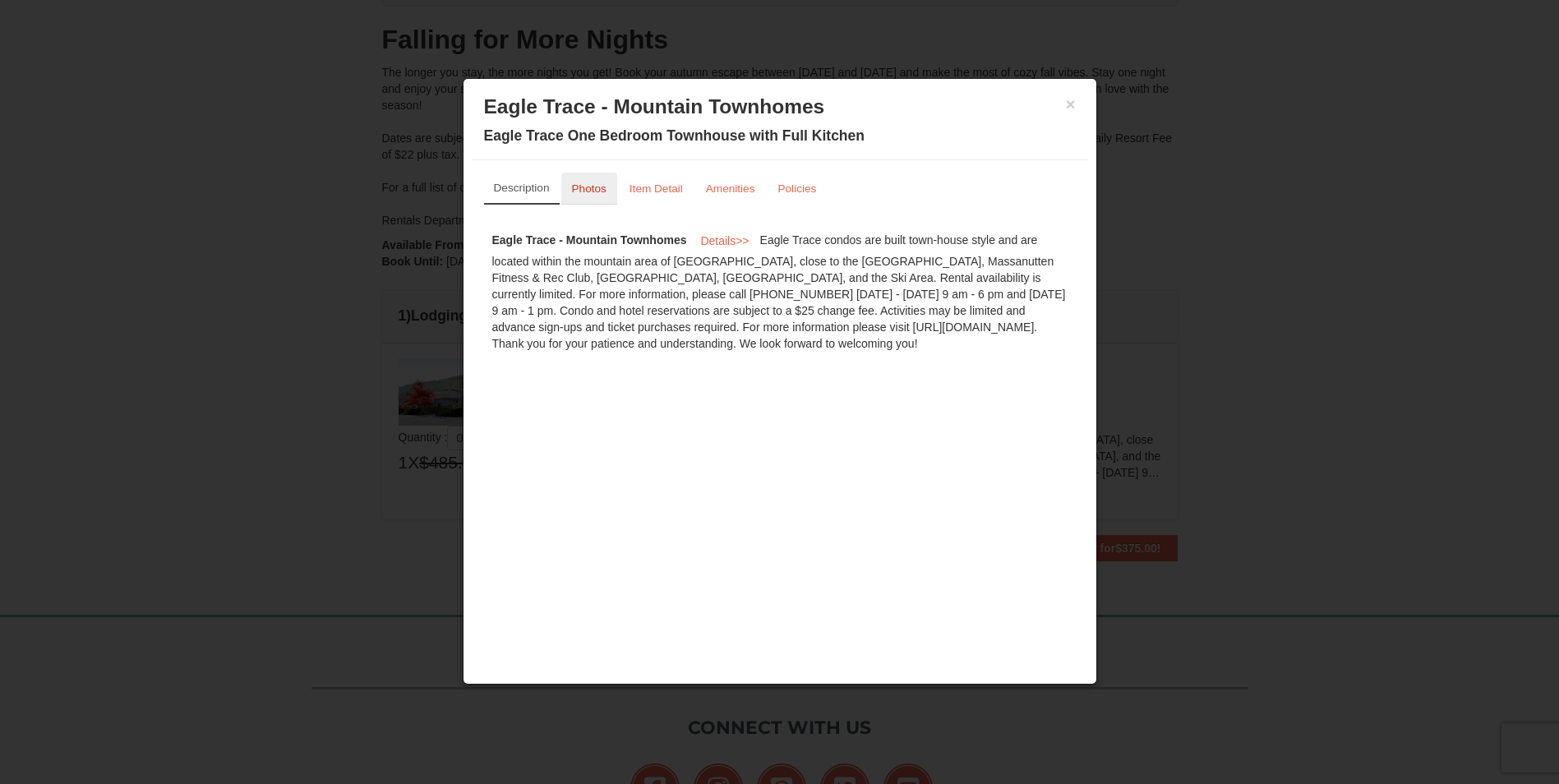
click at [595, 185] on small "Photos" at bounding box center [589, 189] width 34 height 12
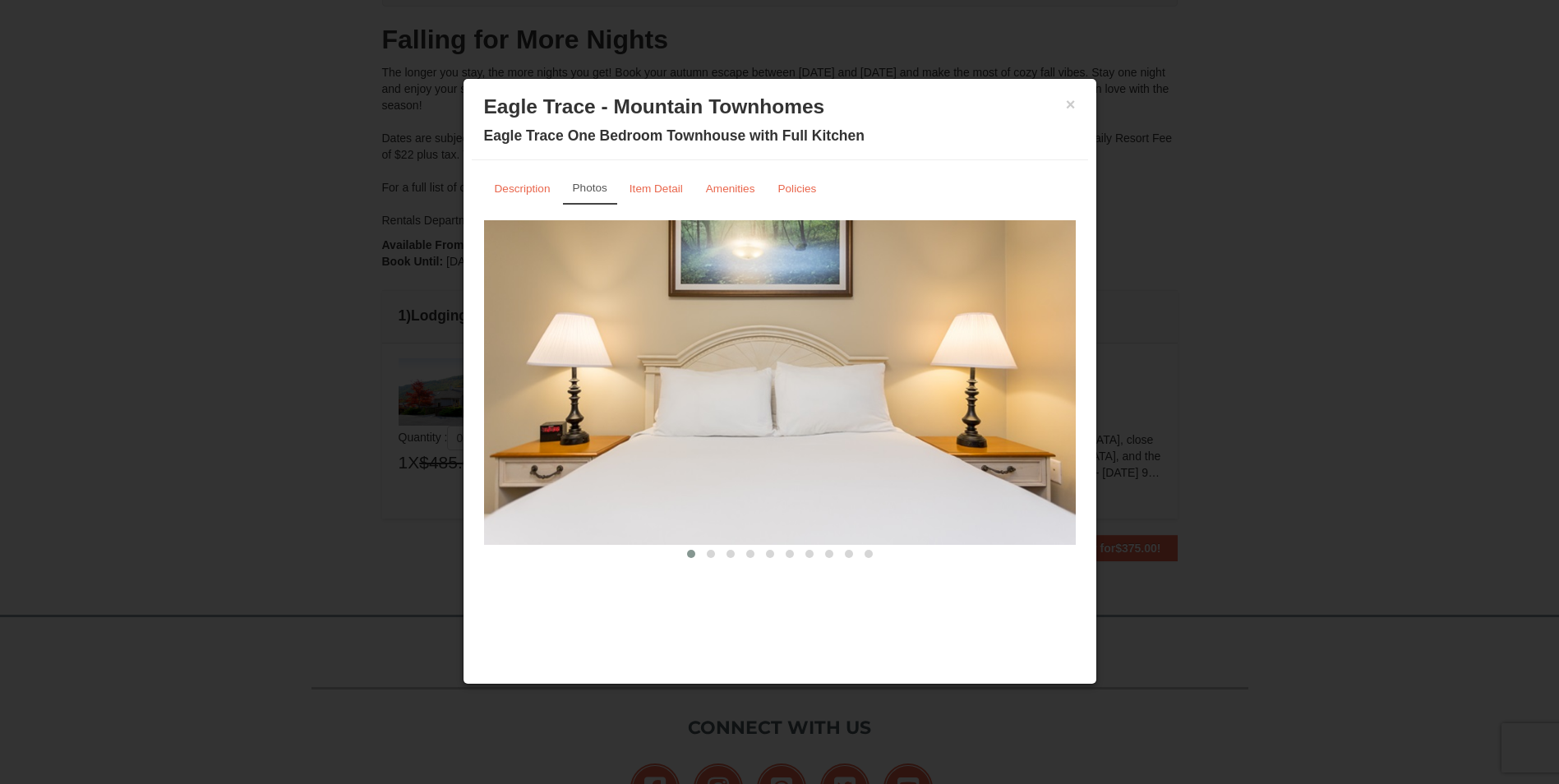
click at [1019, 464] on img at bounding box center [779, 382] width 591 height 323
click at [714, 552] on span at bounding box center [711, 554] width 9 height 9
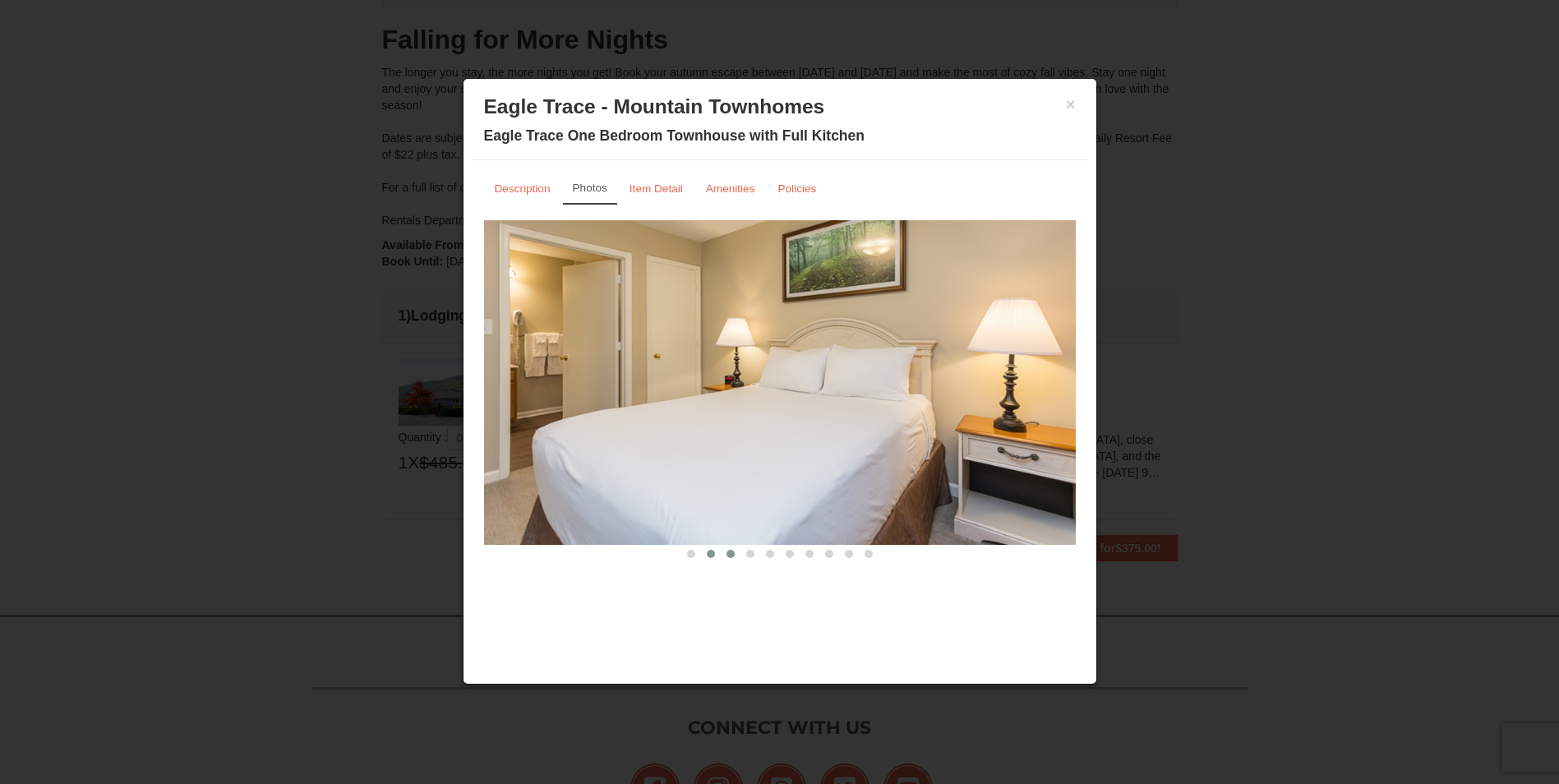
click at [727, 552] on span at bounding box center [731, 554] width 9 height 9
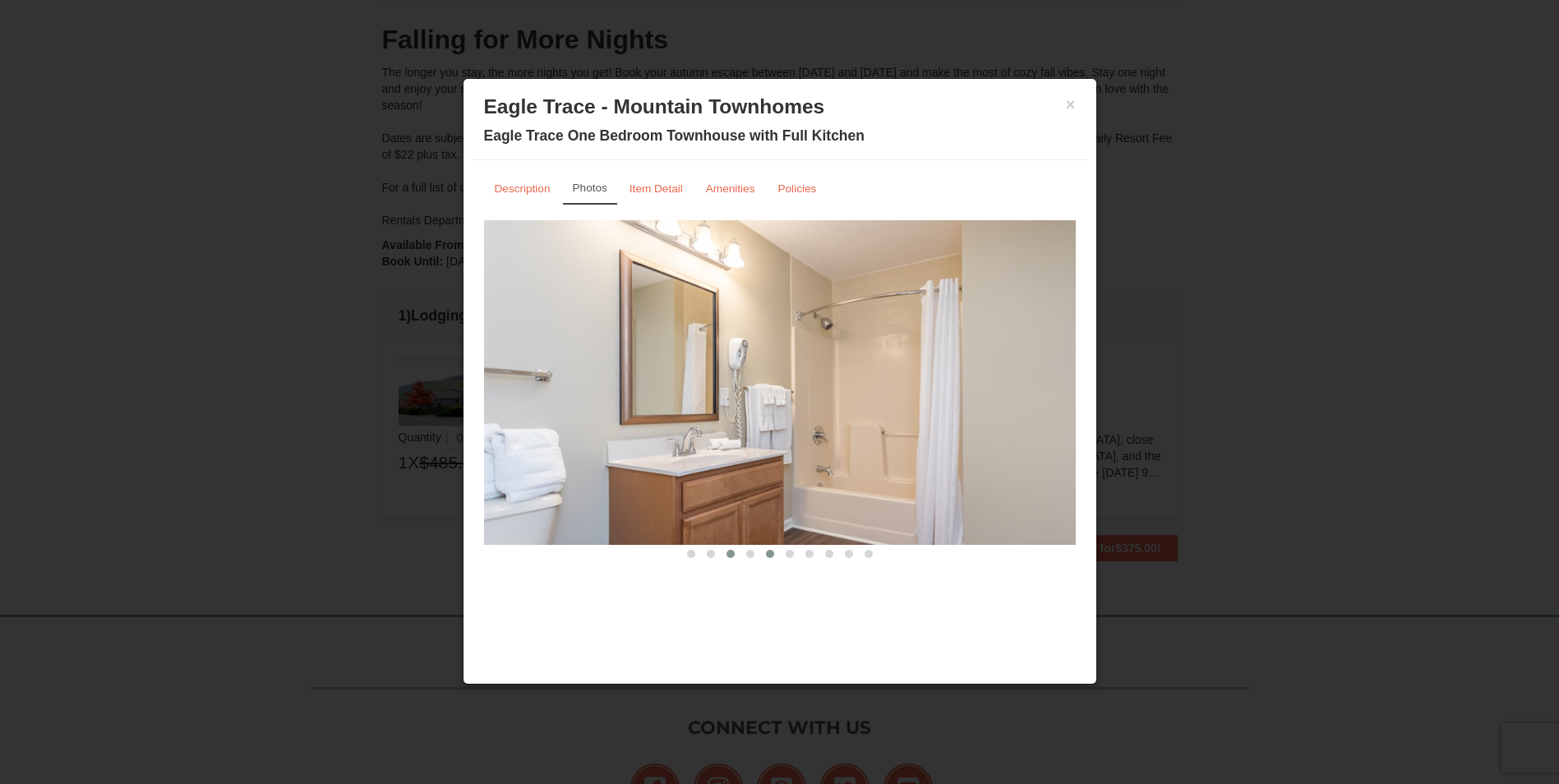
click at [768, 552] on span at bounding box center [770, 554] width 9 height 9
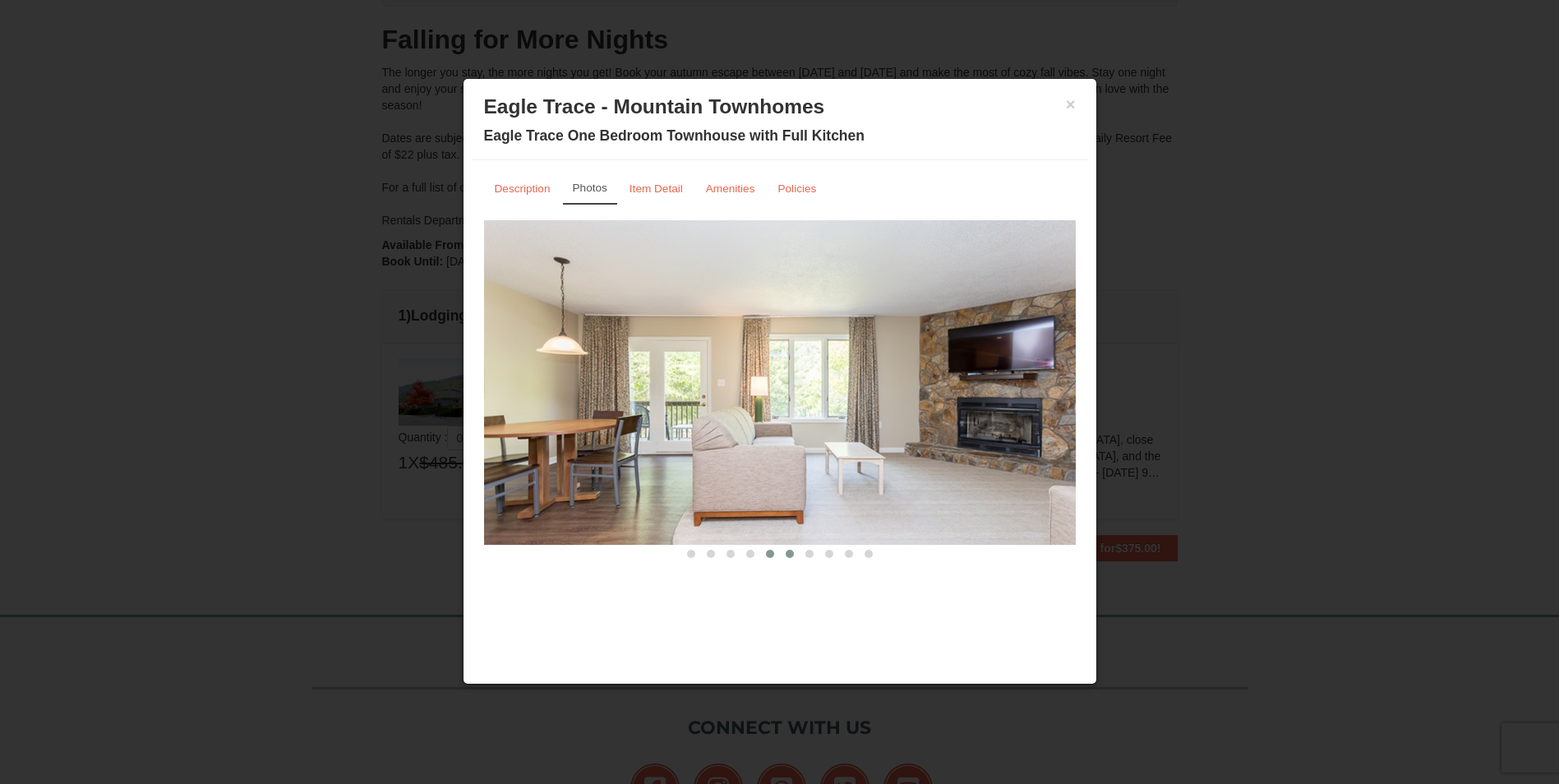
click at [793, 556] on span at bounding box center [789, 554] width 9 height 9
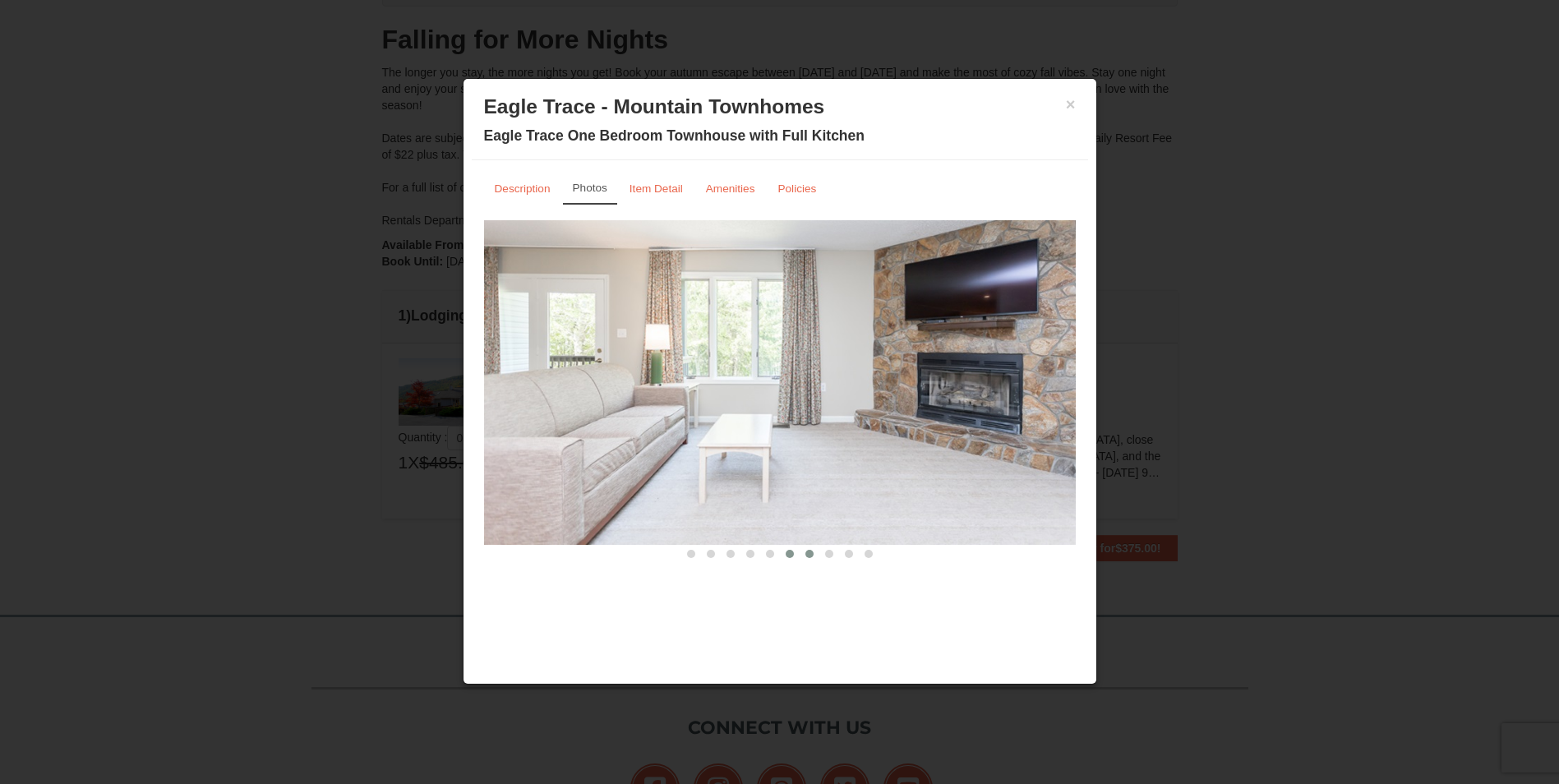
click at [810, 556] on span at bounding box center [809, 554] width 9 height 9
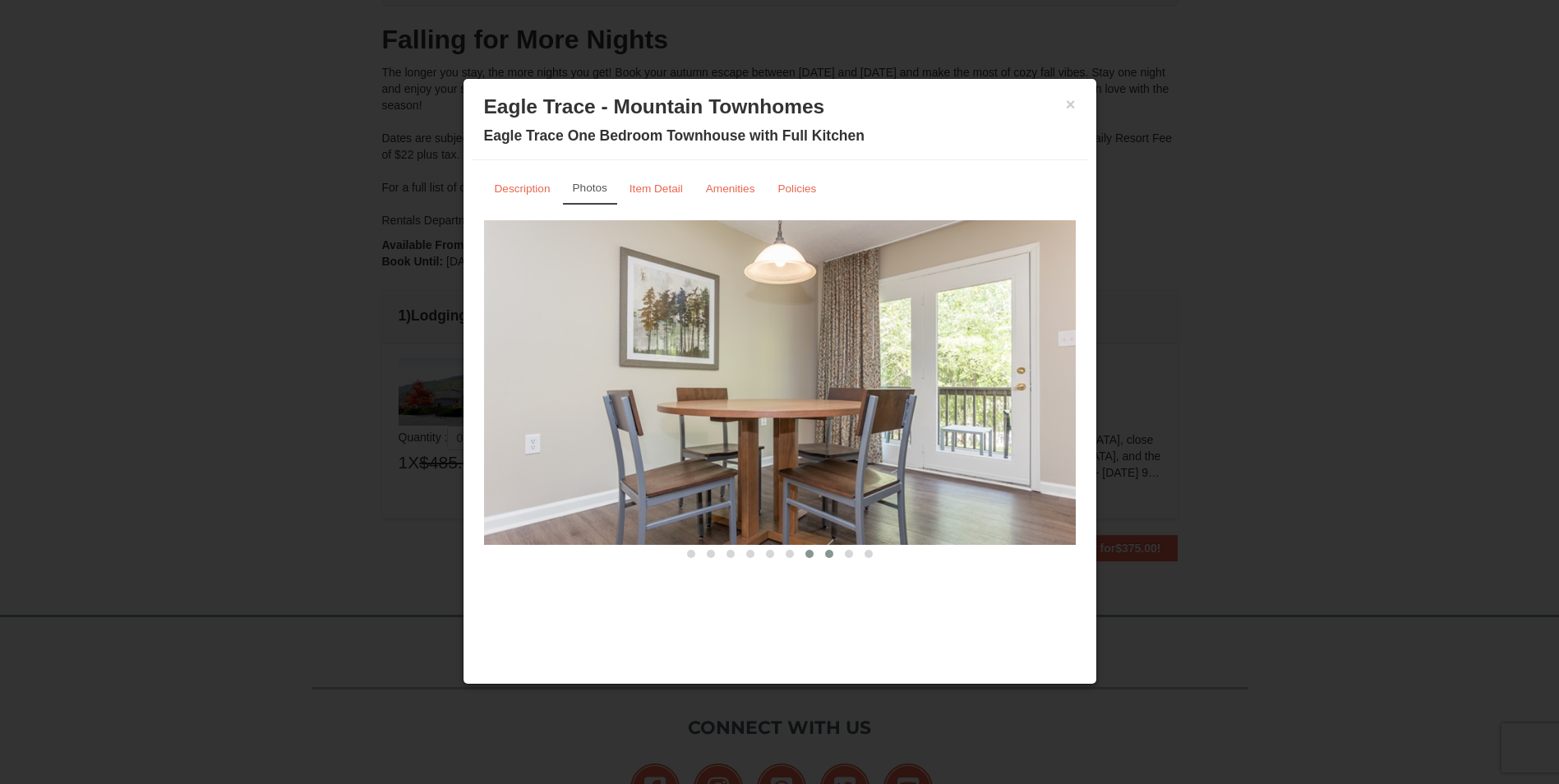
click at [828, 559] on button at bounding box center [829, 553] width 20 height 16
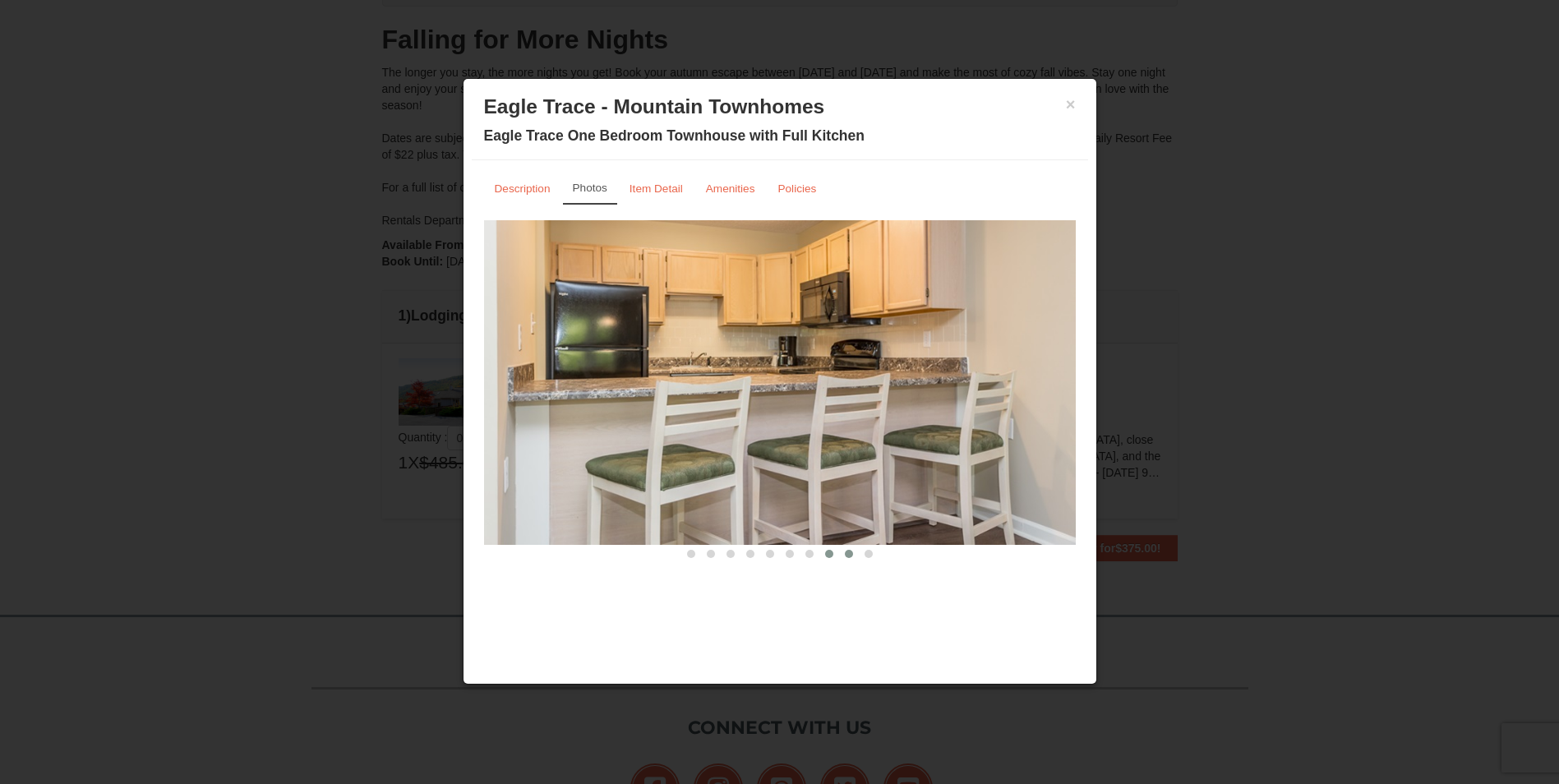
click at [846, 559] on button at bounding box center [849, 553] width 20 height 16
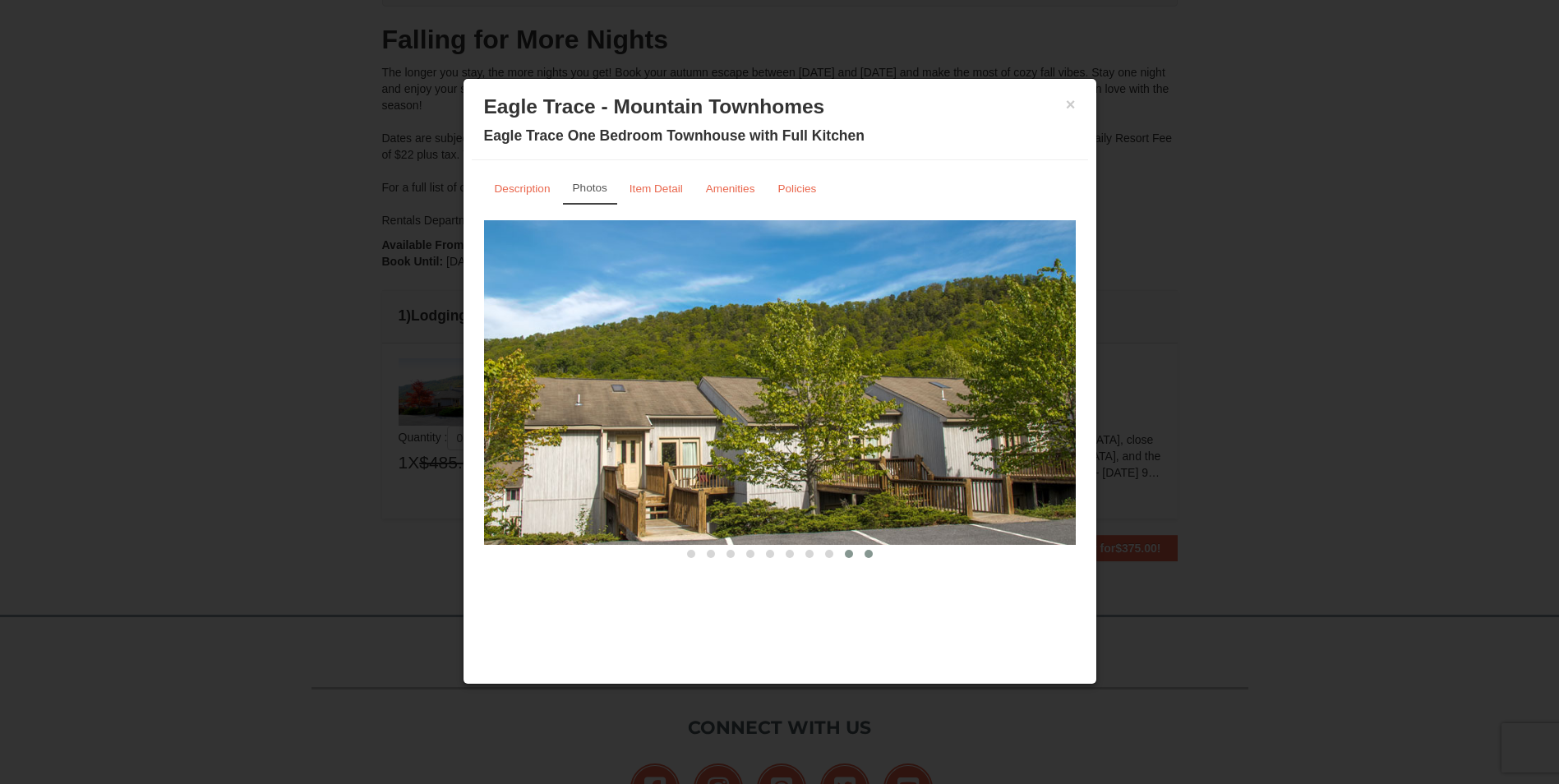
click at [868, 558] on span at bounding box center [868, 554] width 9 height 9
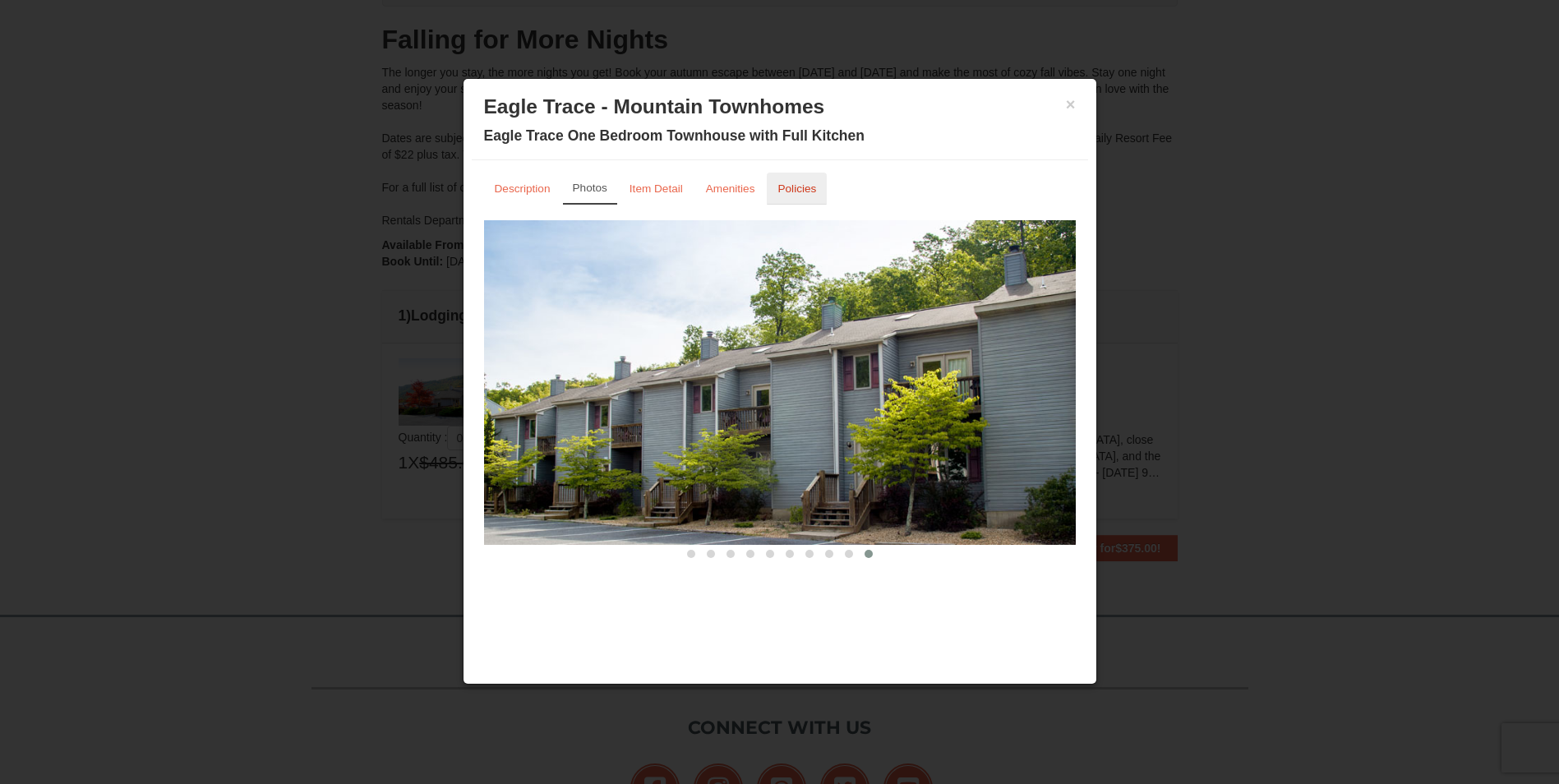
click at [816, 184] on small "Policies" at bounding box center [796, 189] width 39 height 12
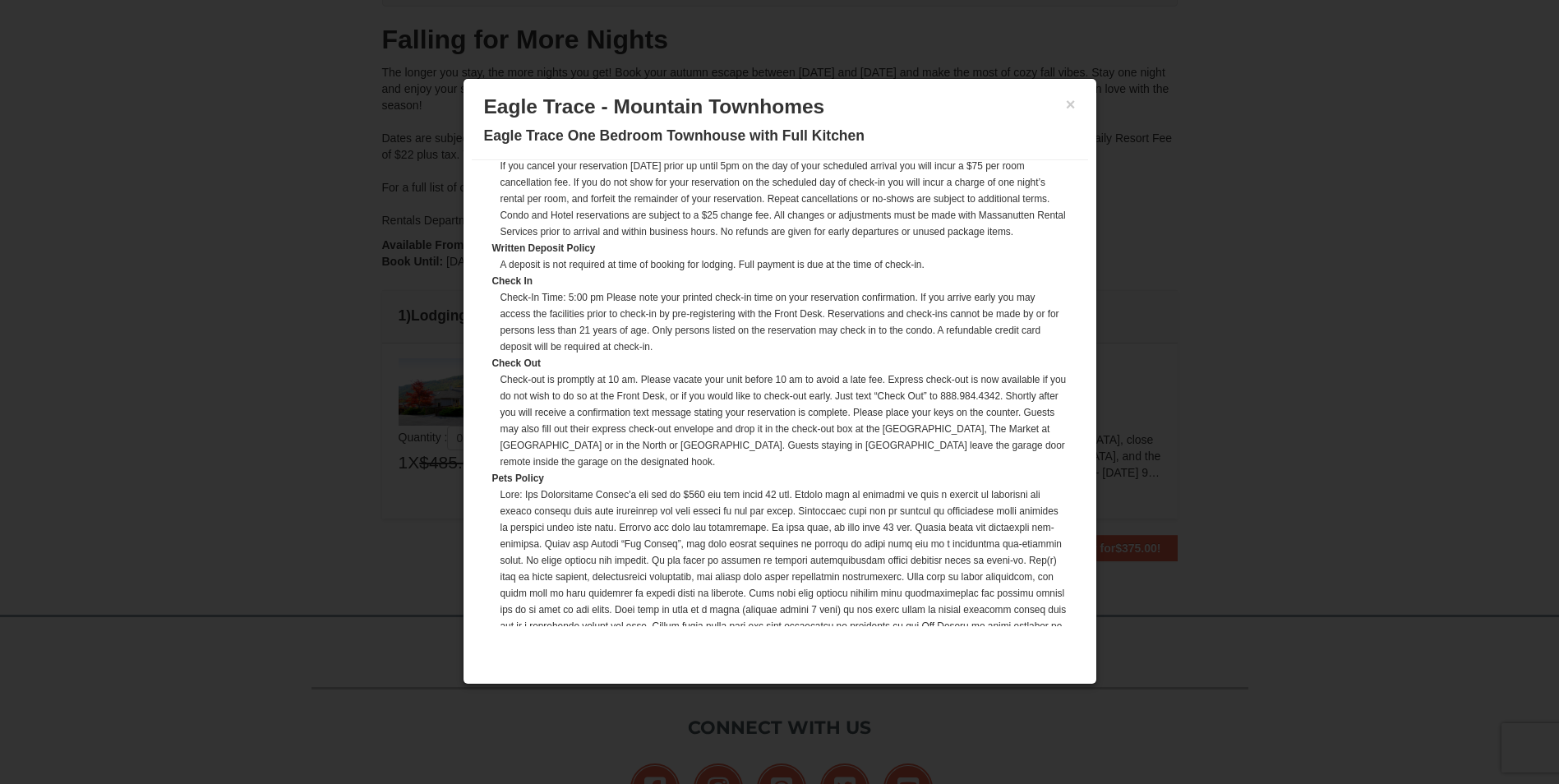
scroll to position [82, 0]
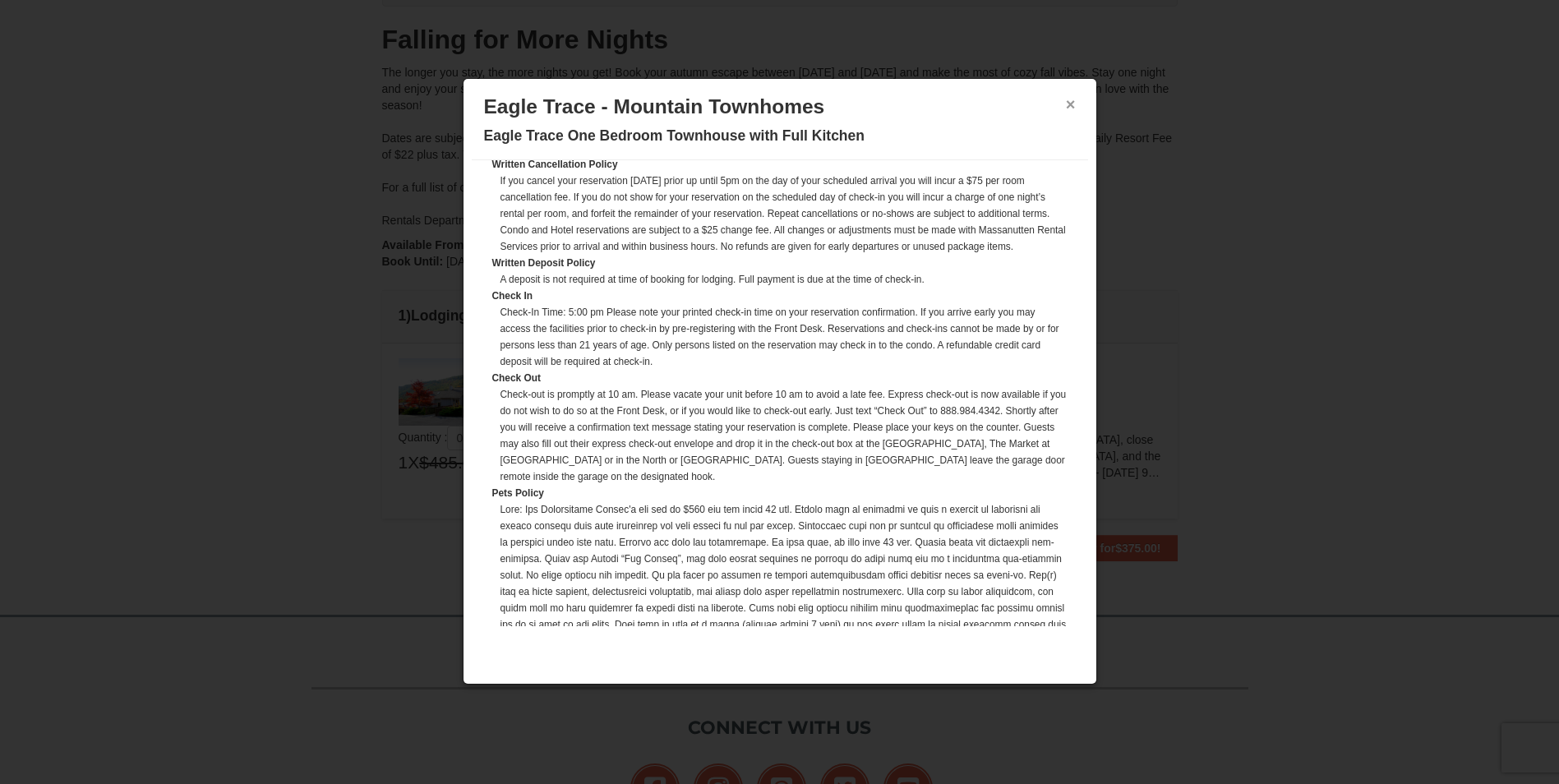
click at [1071, 102] on button "×" at bounding box center [1070, 104] width 9 height 16
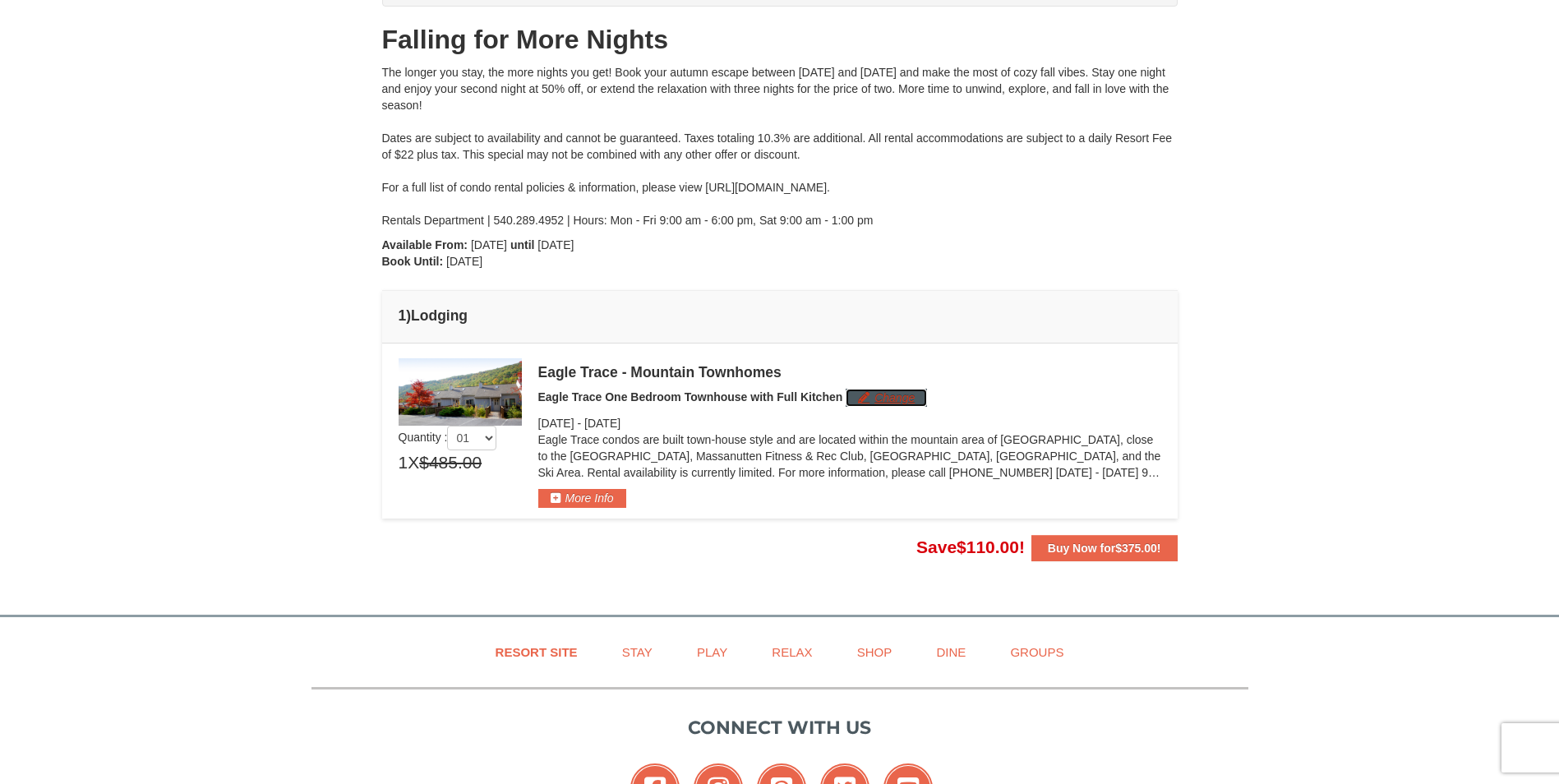
click at [911, 395] on button "Change" at bounding box center [885, 397] width 82 height 18
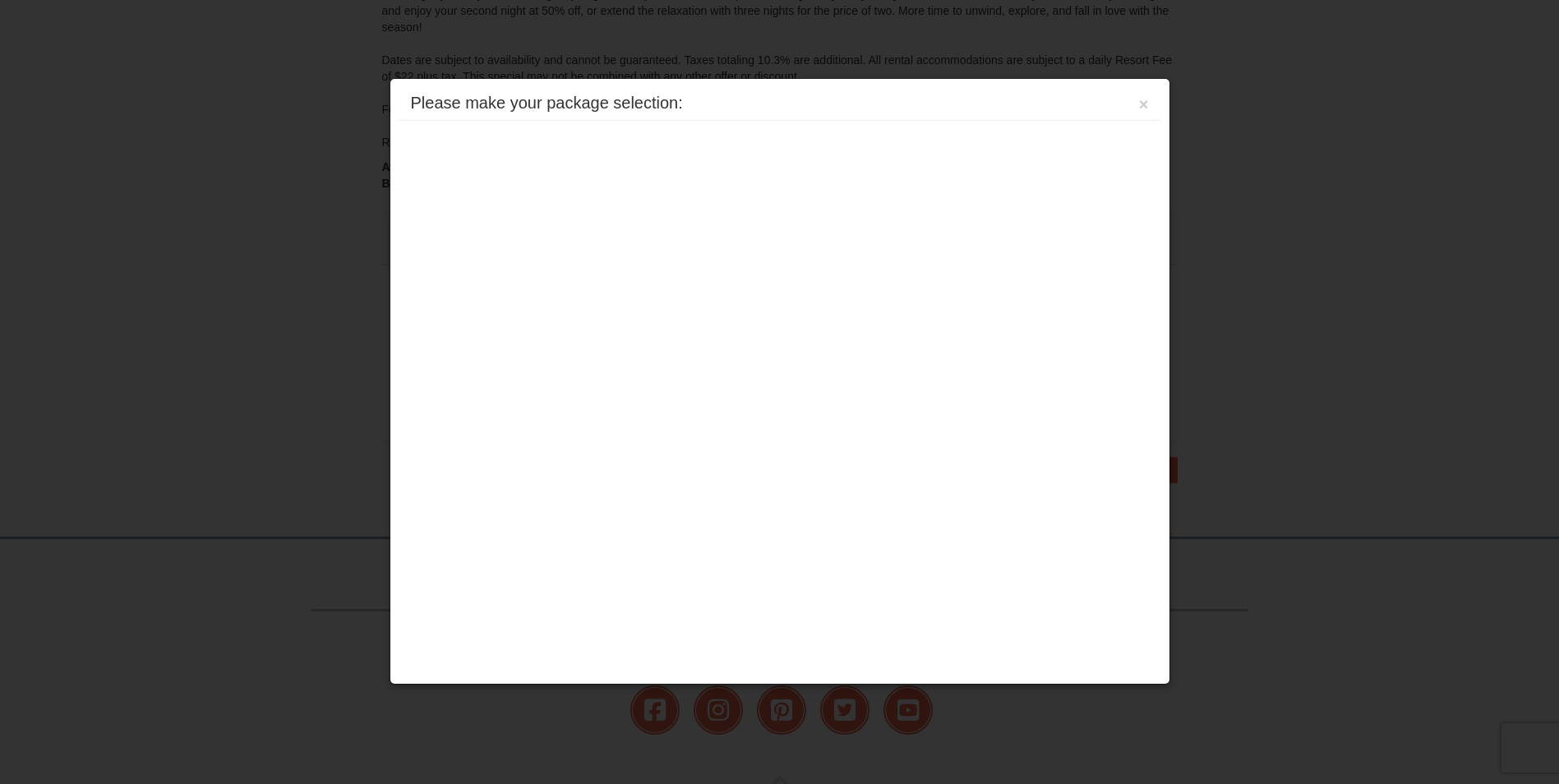
scroll to position [389, 0]
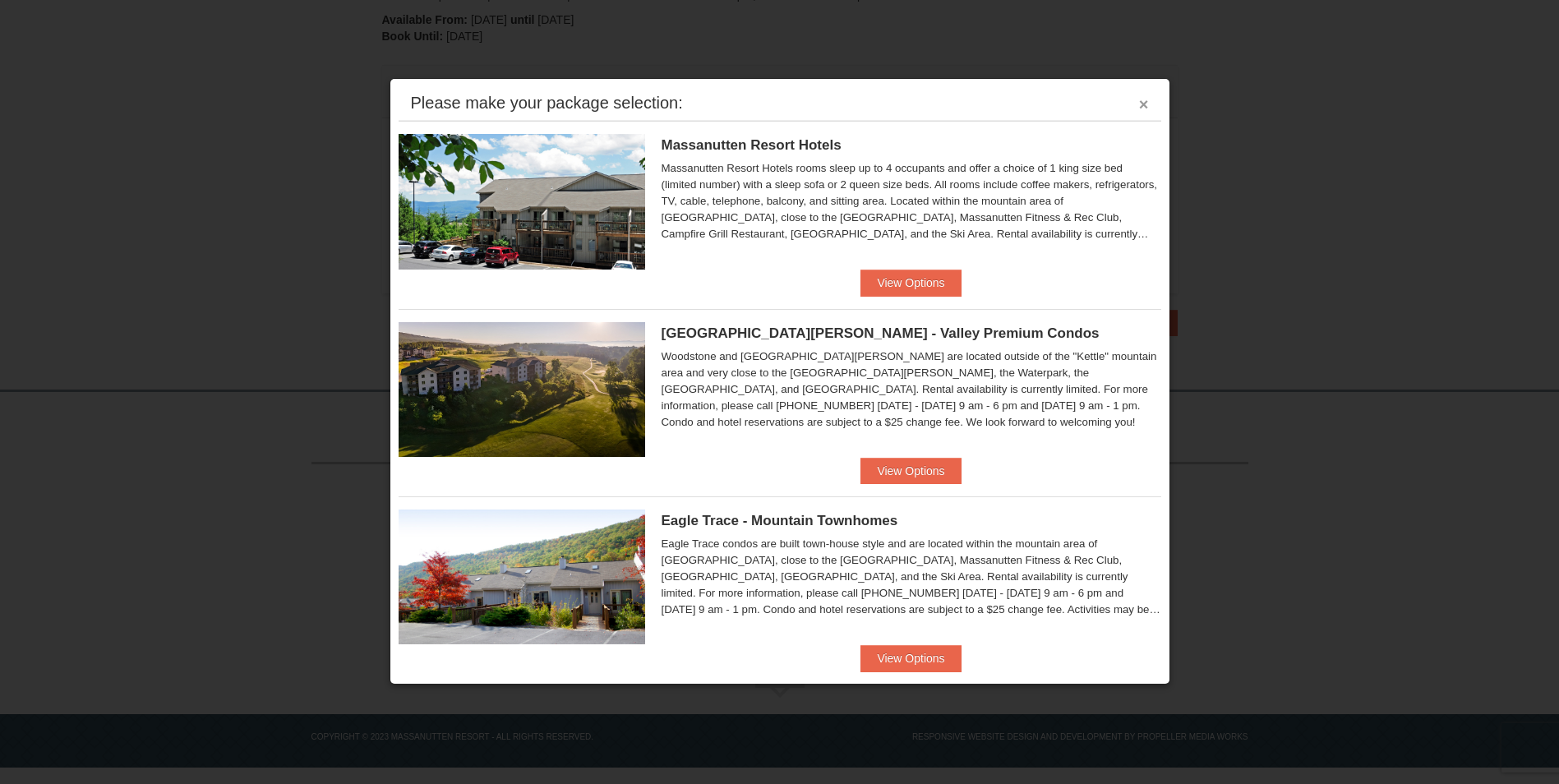
click at [1139, 105] on button "×" at bounding box center [1143, 104] width 9 height 16
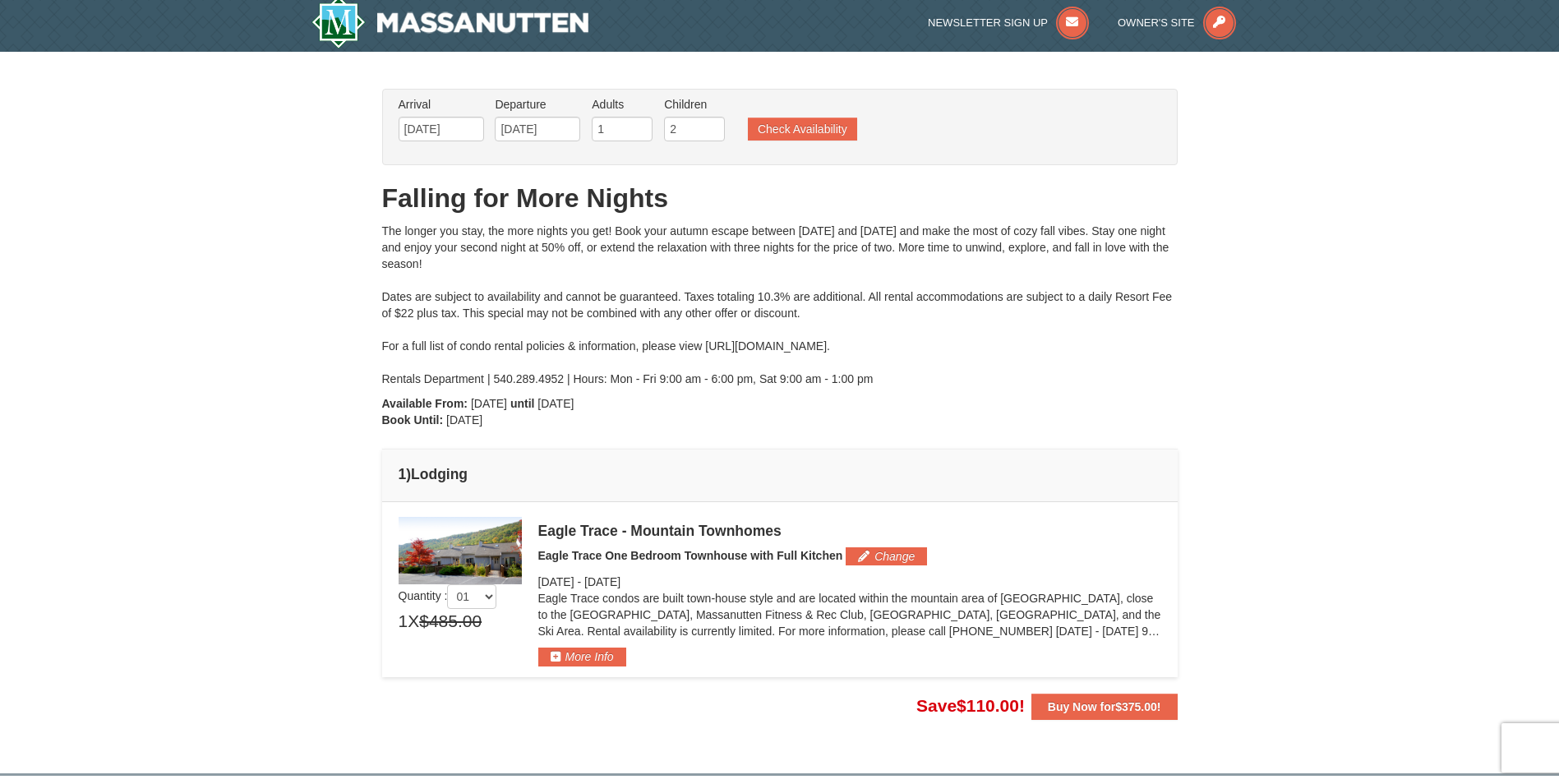
scroll to position [0, 0]
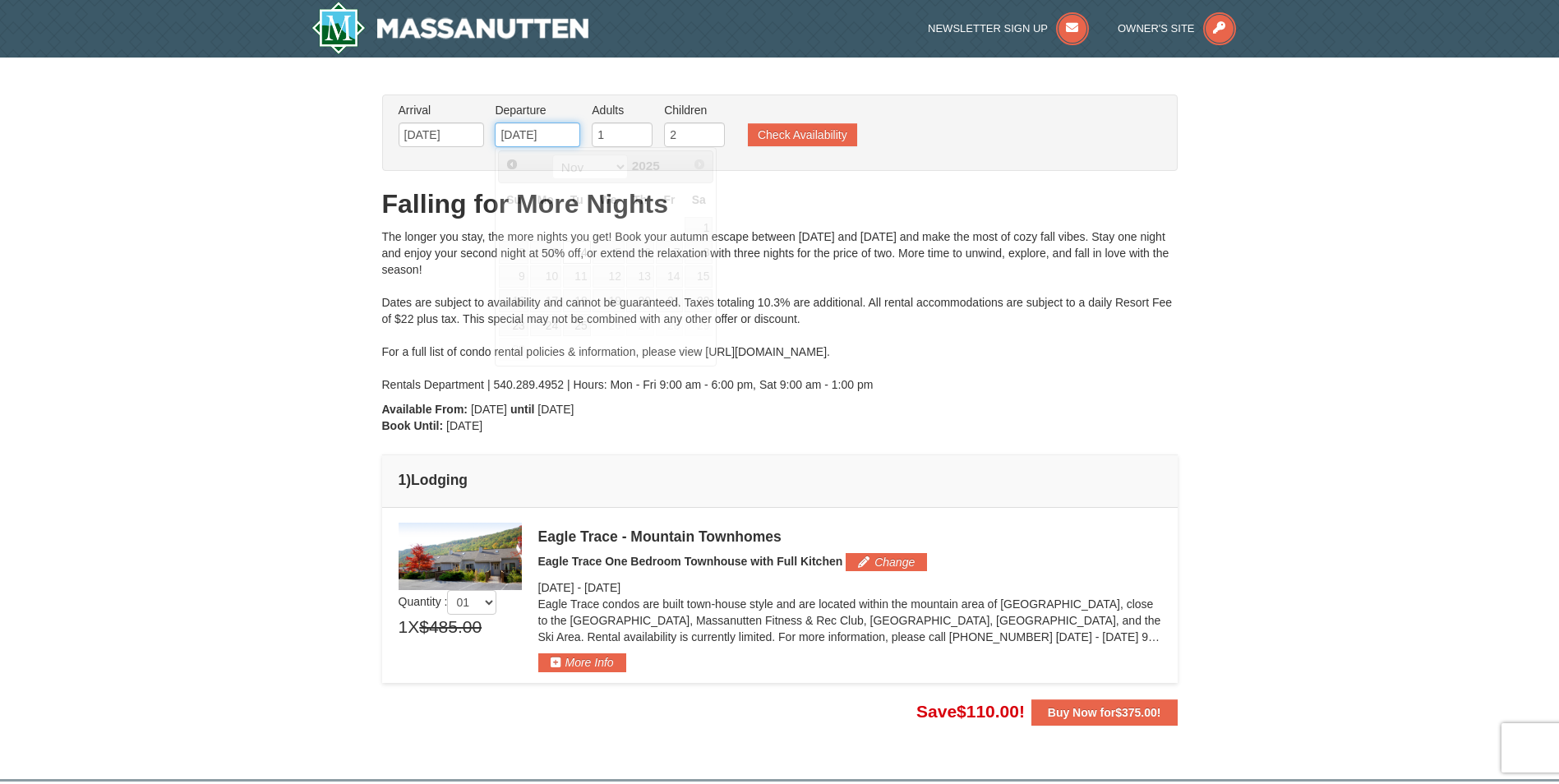
click at [551, 135] on input "11/04/2025" at bounding box center [537, 135] width 86 height 25
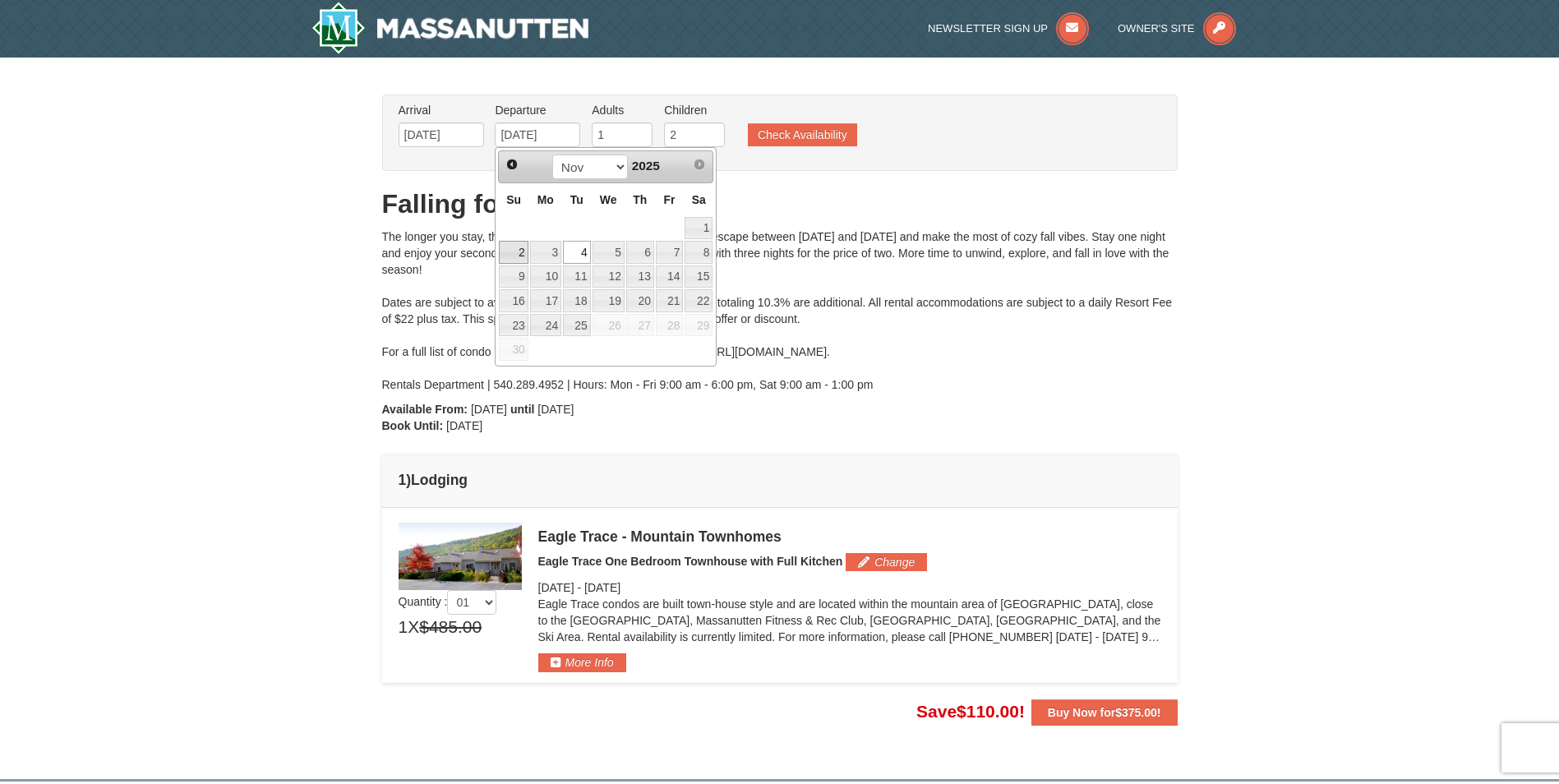
click at [520, 251] on link "2" at bounding box center [513, 252] width 29 height 23
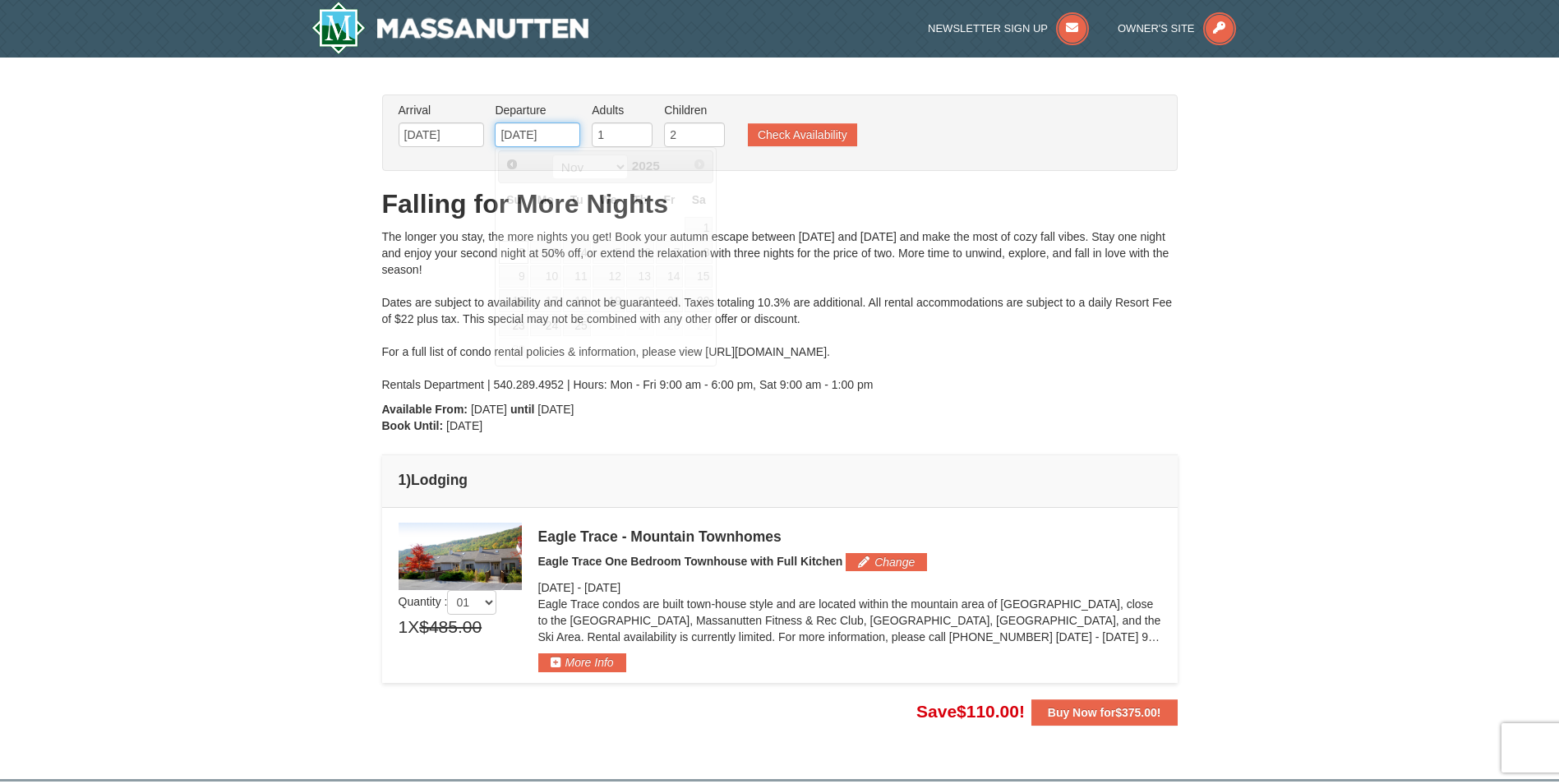
click at [536, 144] on input "11/02/2025" at bounding box center [537, 135] width 86 height 25
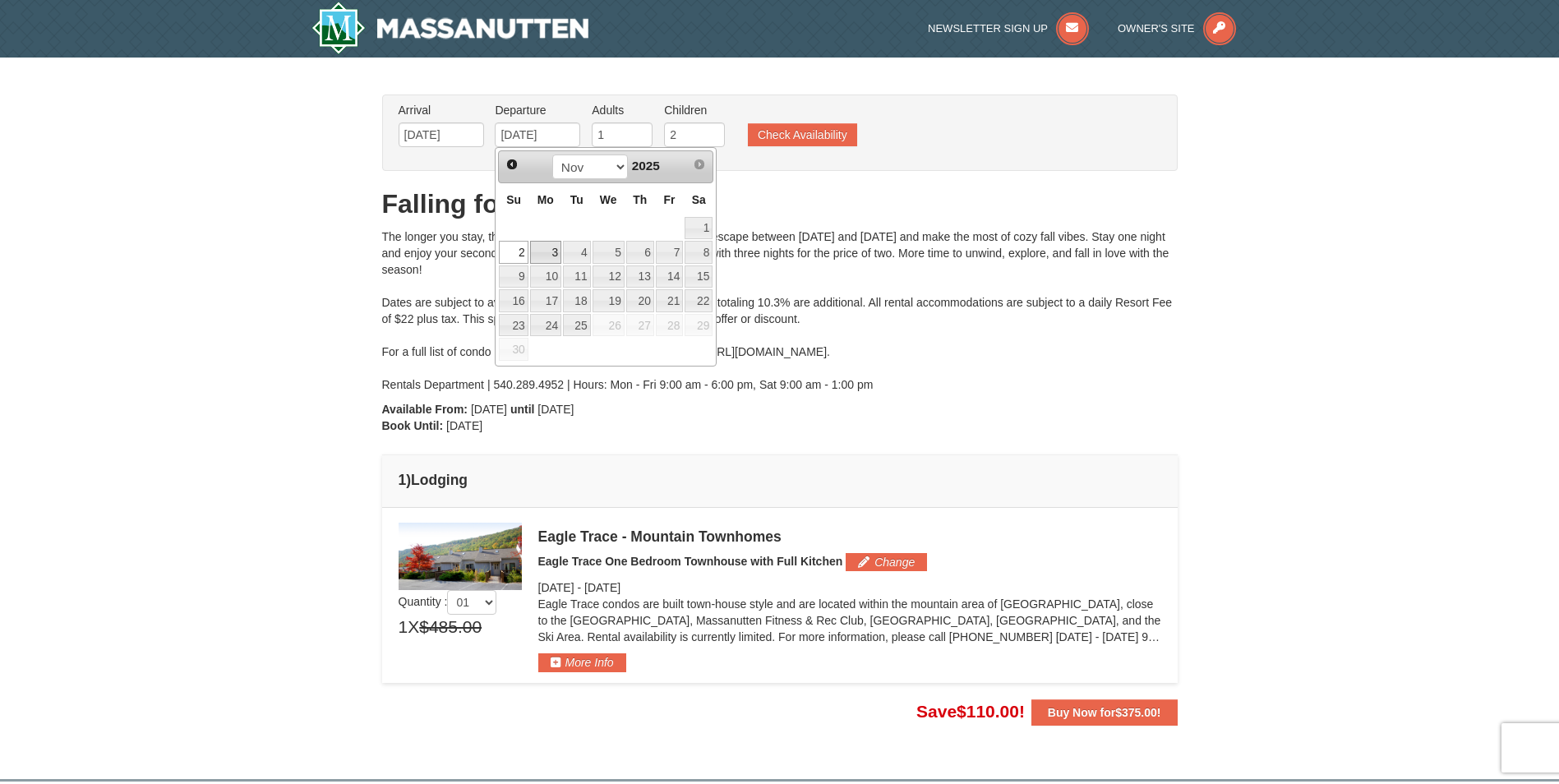
click at [541, 253] on link "3" at bounding box center [546, 252] width 31 height 23
type input "[DATE]"
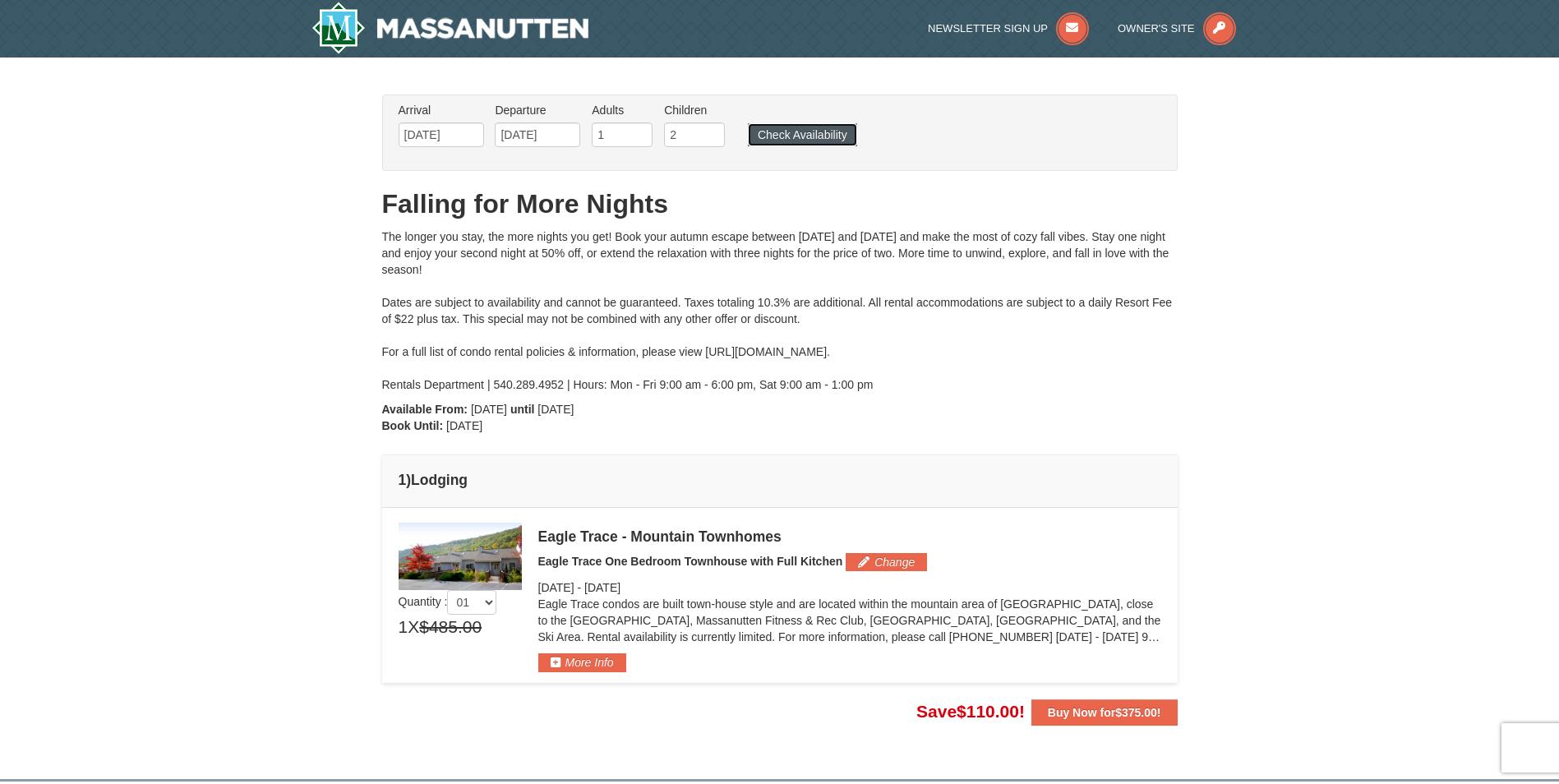
click at [810, 136] on button "Check Availability" at bounding box center [801, 135] width 109 height 23
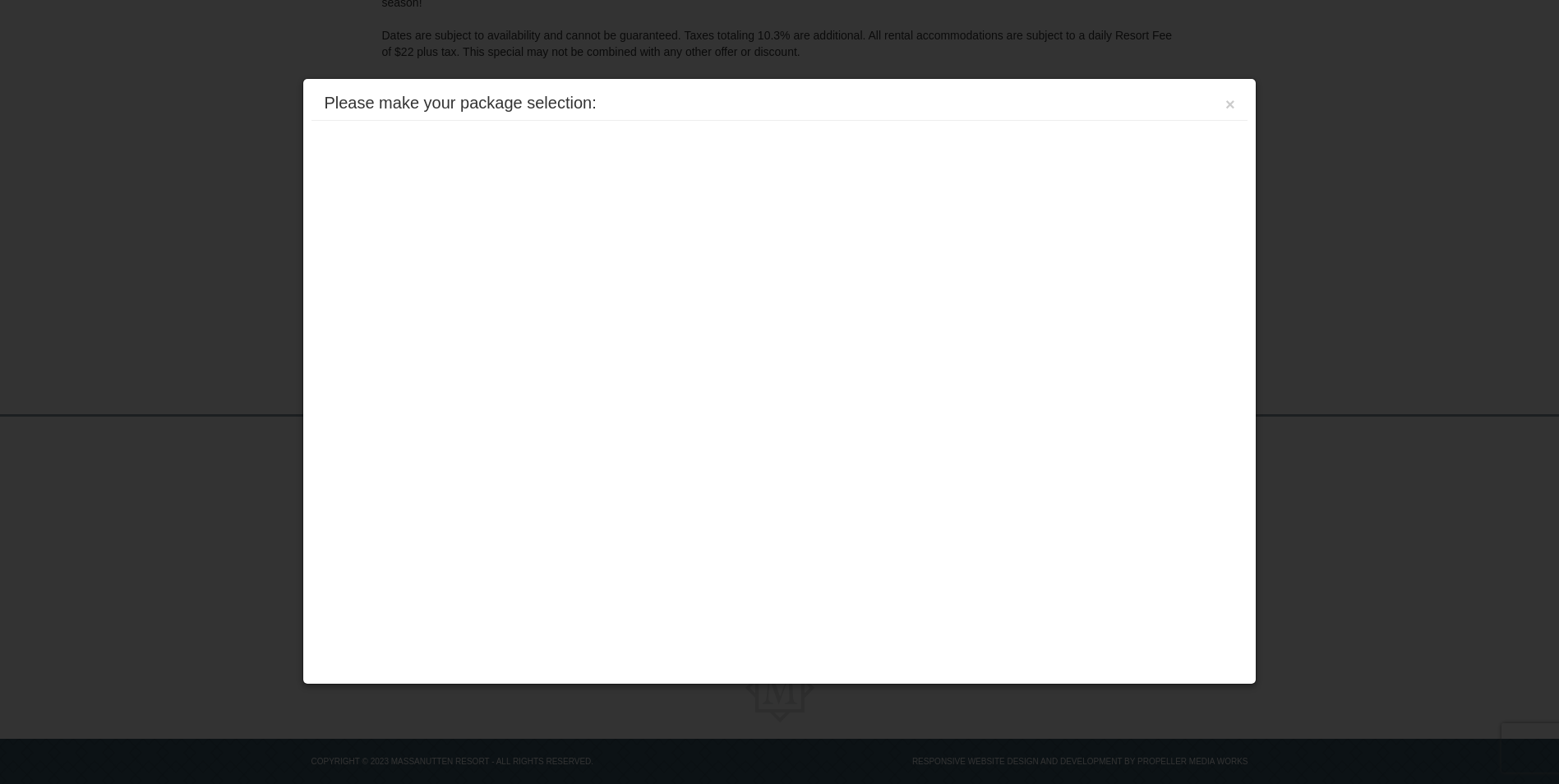
scroll to position [292, 0]
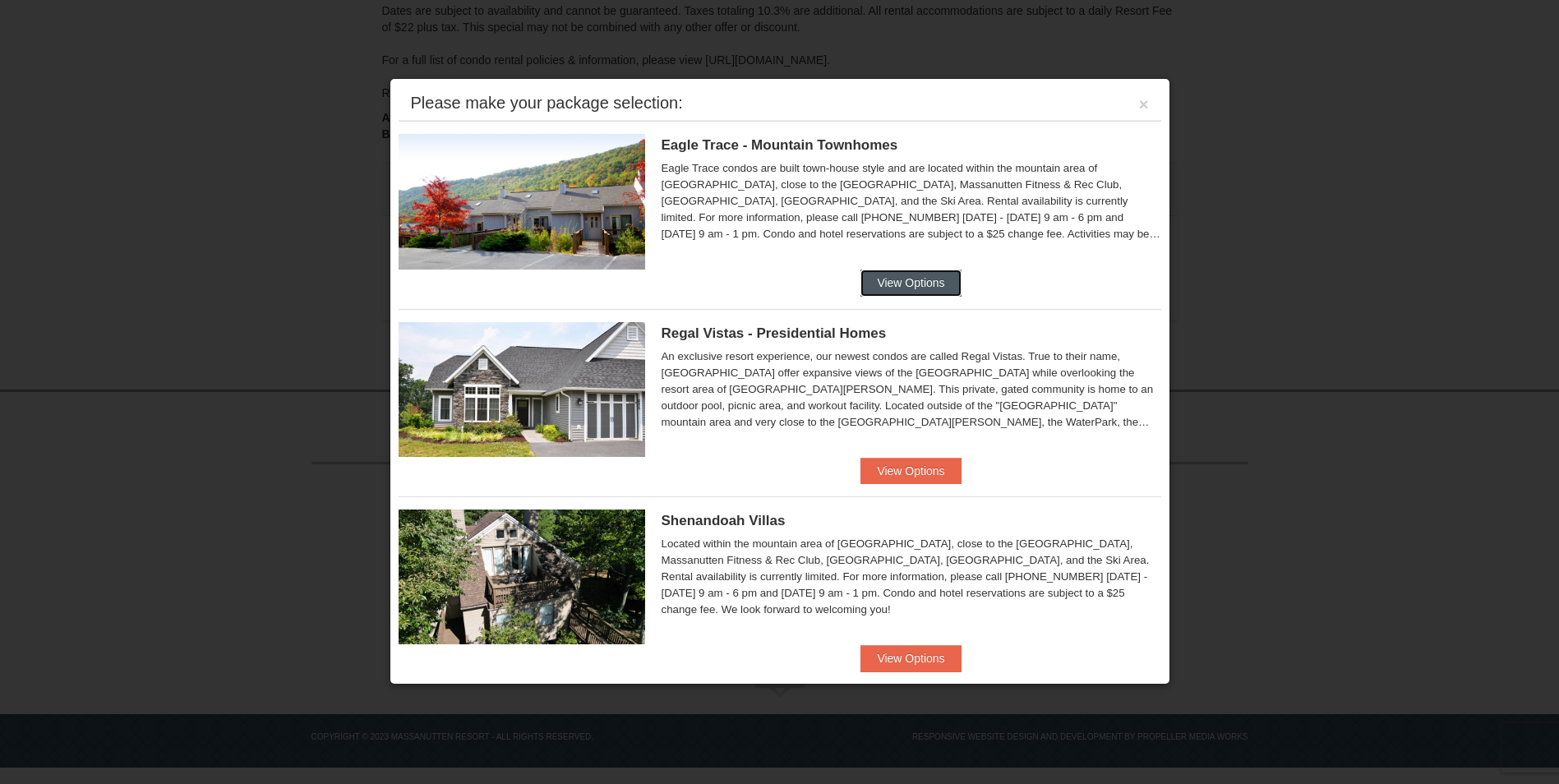
click at [897, 286] on button "View Options" at bounding box center [910, 282] width 100 height 27
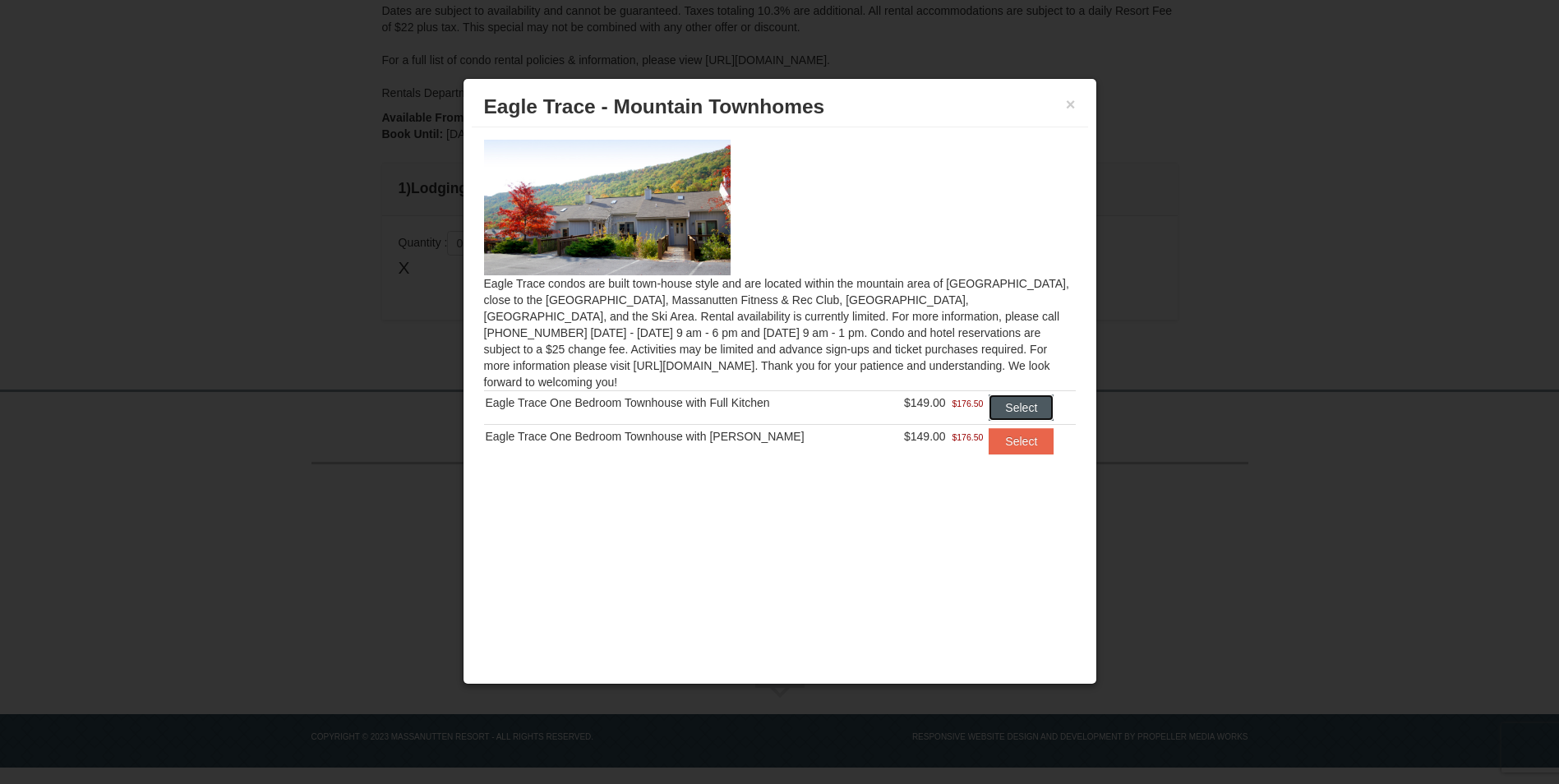
click at [989, 395] on button "Select" at bounding box center [1021, 407] width 65 height 27
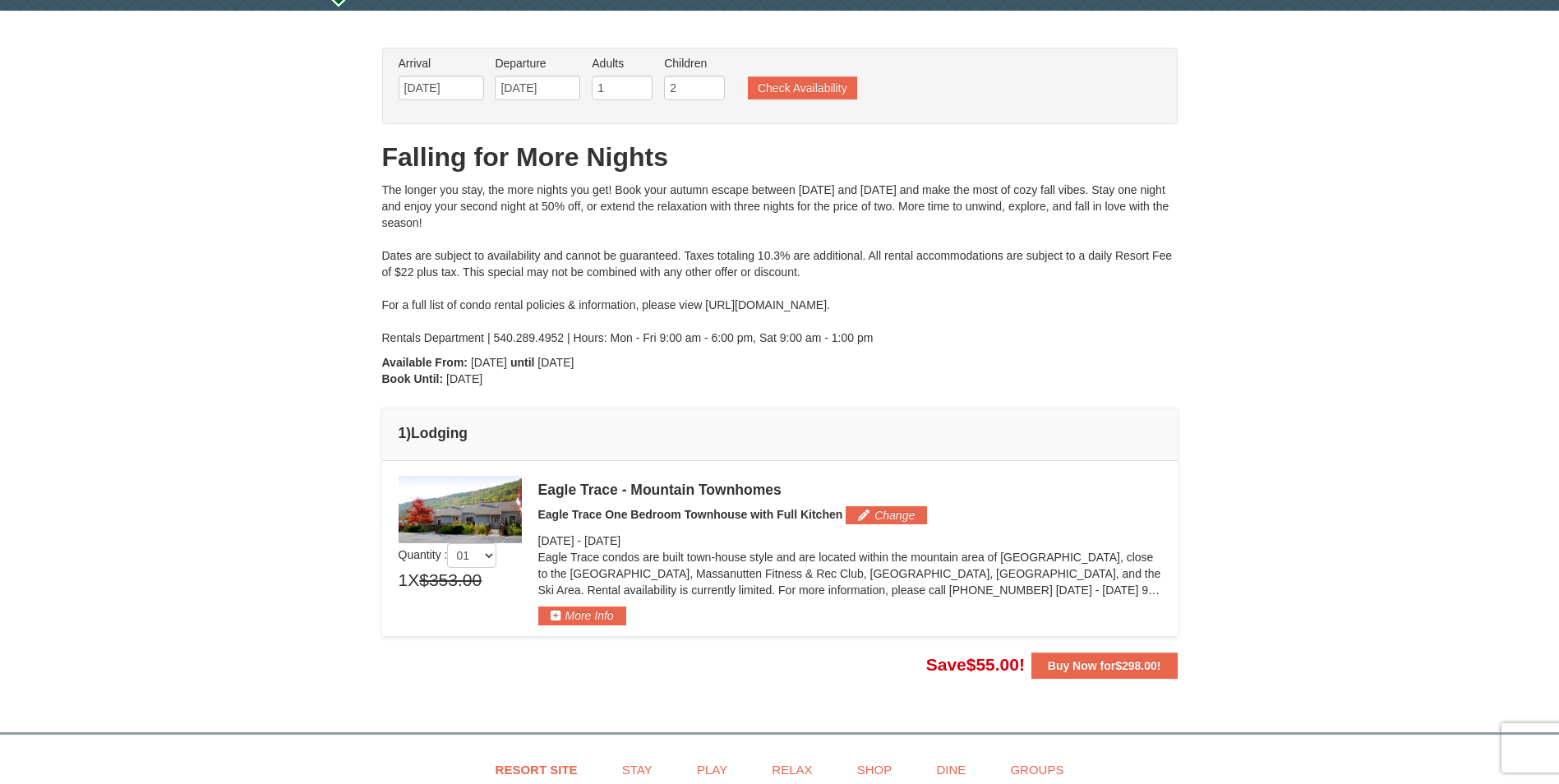
scroll to position [0, 0]
